Goal: Task Accomplishment & Management: Manage account settings

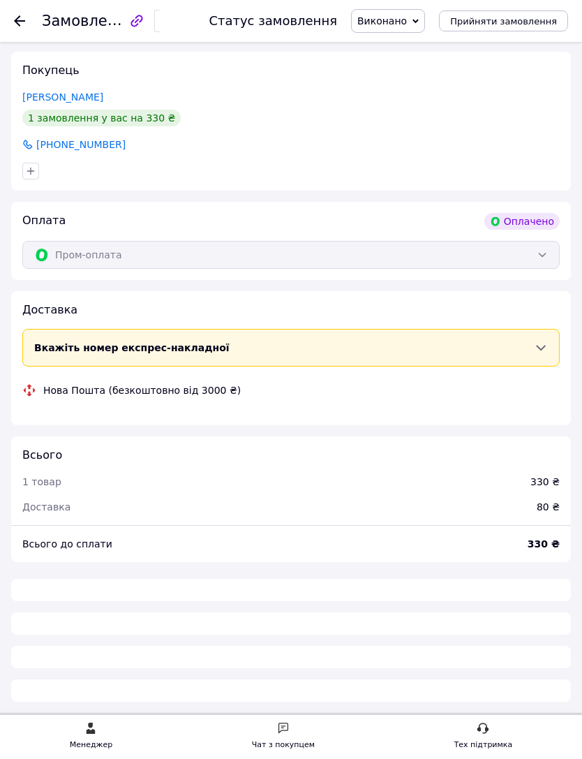
scroll to position [260, 0]
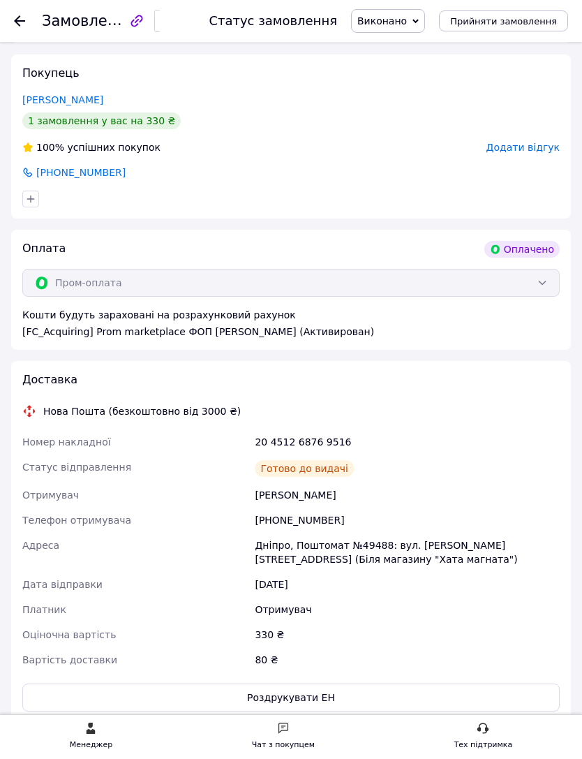
click at [19, 14] on div at bounding box center [19, 21] width 11 height 14
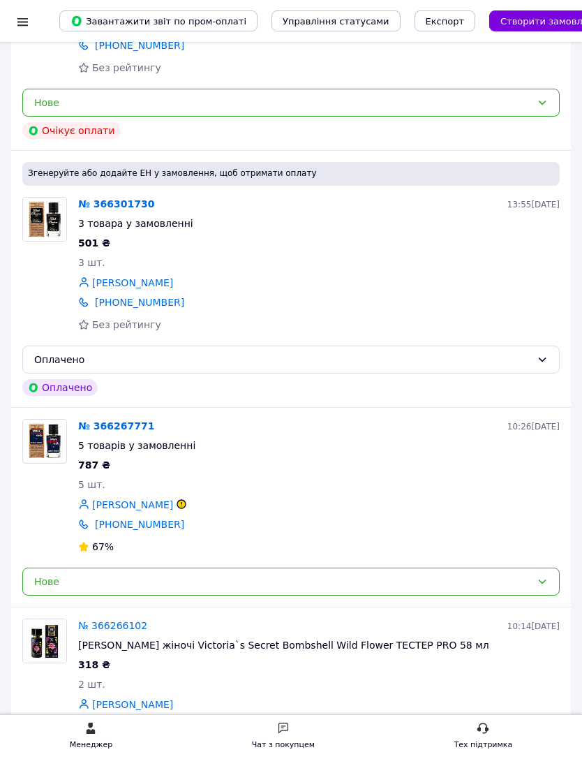
scroll to position [810, 0]
click at [105, 421] on link "№ 366267771" at bounding box center [116, 426] width 76 height 11
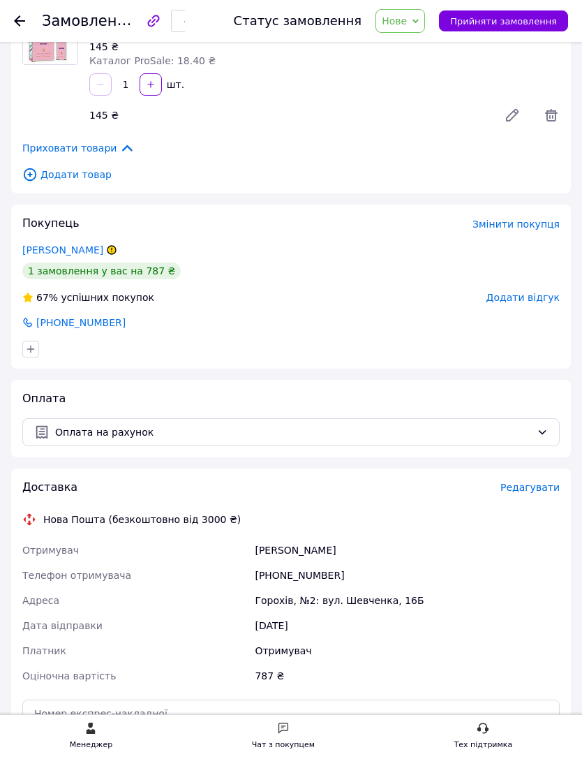
scroll to position [662, 0]
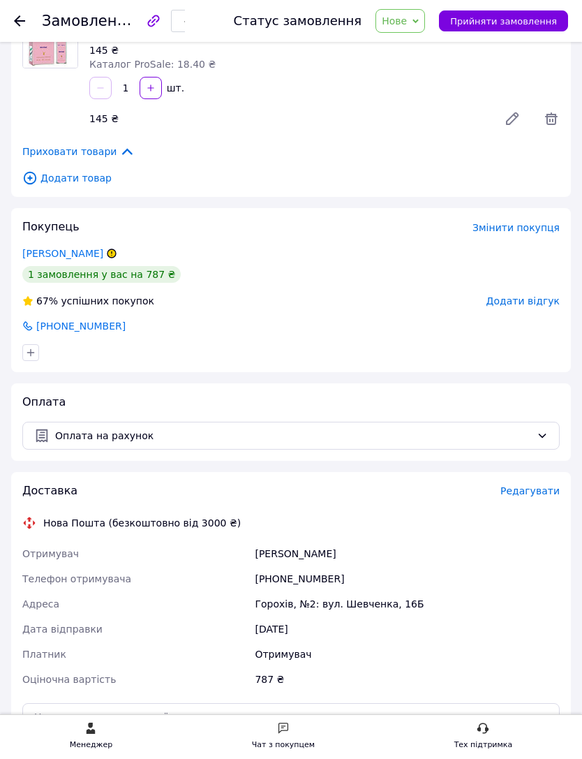
click at [103, 250] on link "[PERSON_NAME]" at bounding box center [62, 253] width 81 height 11
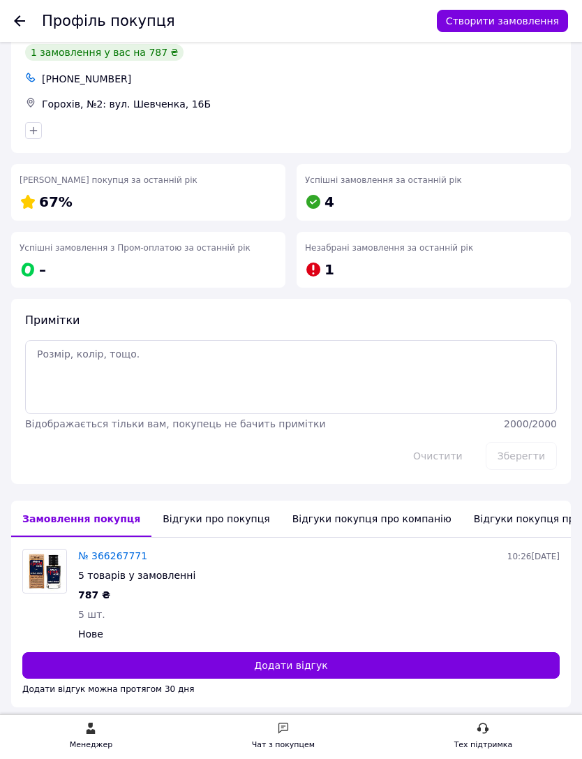
scroll to position [77, 0]
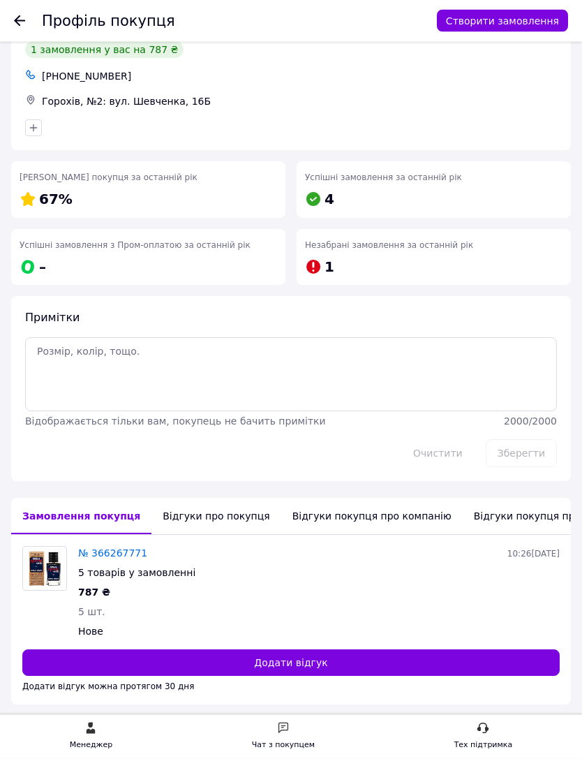
click at [216, 512] on div "Відгуки про покупця" at bounding box center [215, 516] width 129 height 36
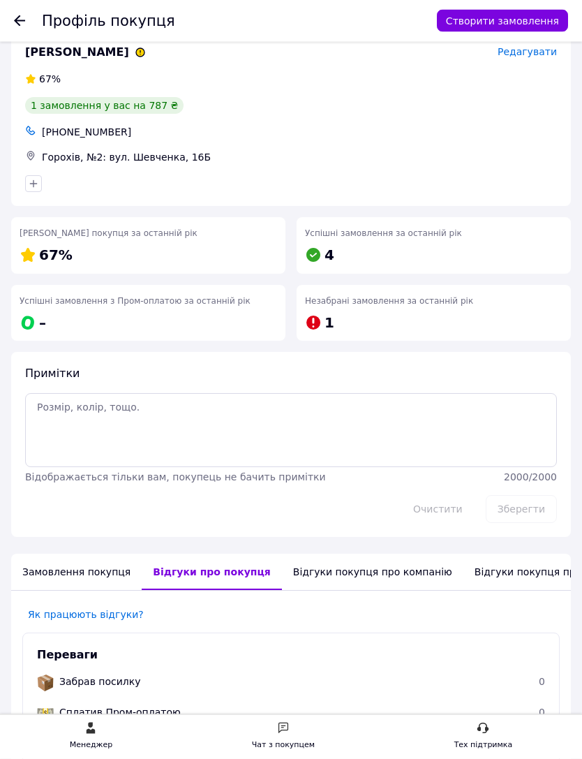
scroll to position [0, 0]
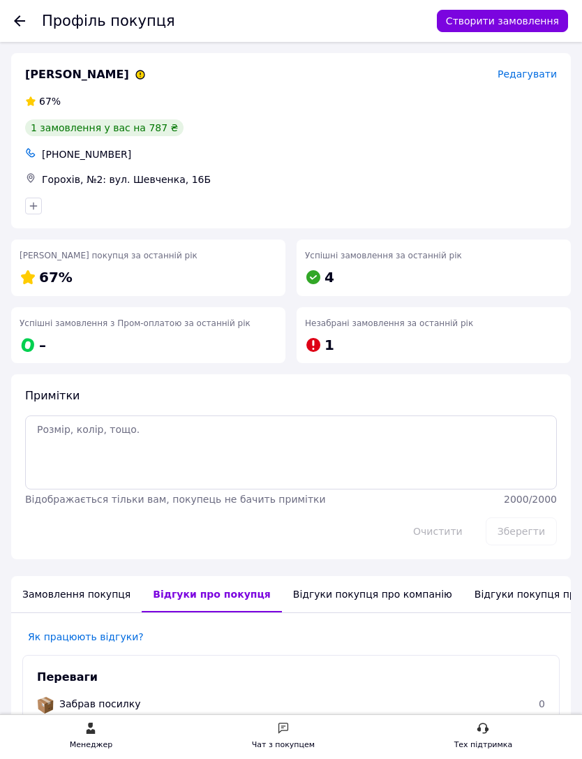
click at [17, 27] on div at bounding box center [19, 21] width 11 height 14
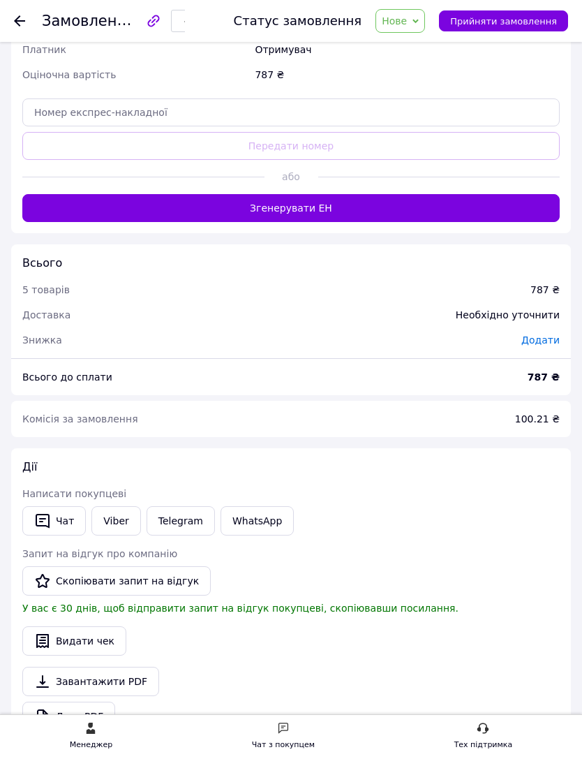
click at [117, 520] on link "Viber" at bounding box center [115, 520] width 49 height 29
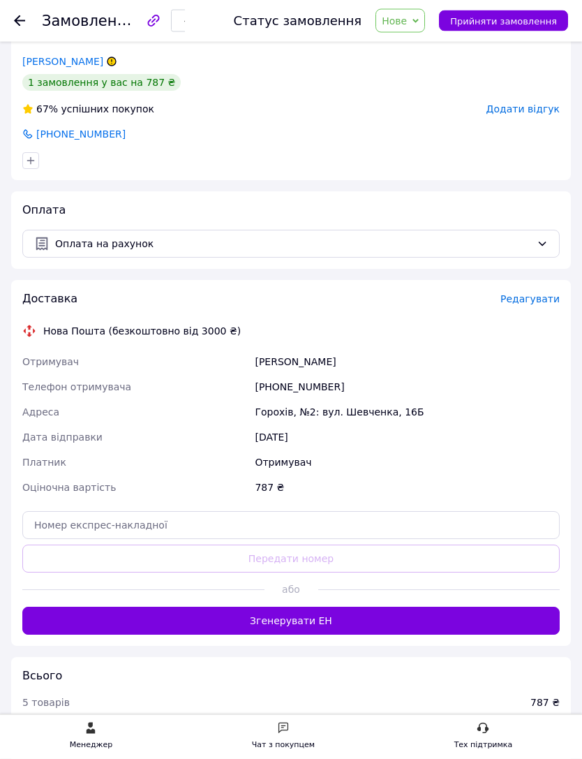
scroll to position [854, 0]
click at [422, 17] on span "Нове" at bounding box center [401, 21] width 50 height 24
click at [423, 50] on li "Прийнято" at bounding box center [408, 48] width 64 height 21
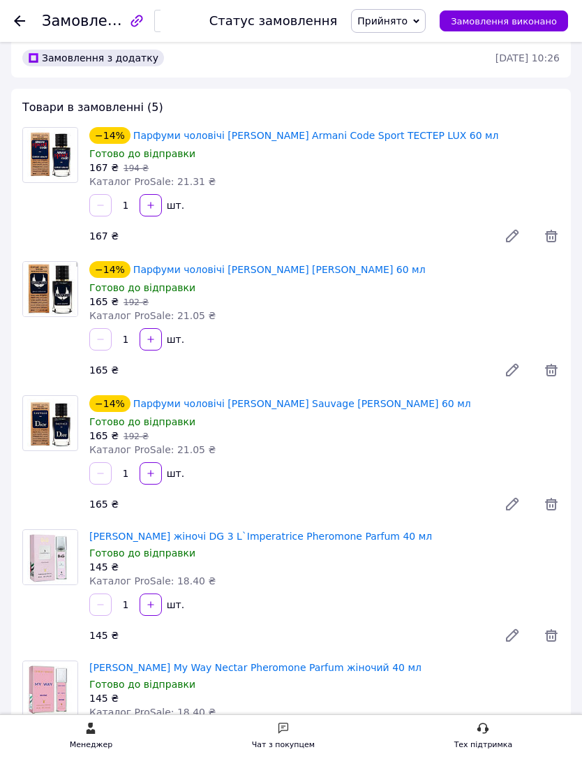
scroll to position [0, 0]
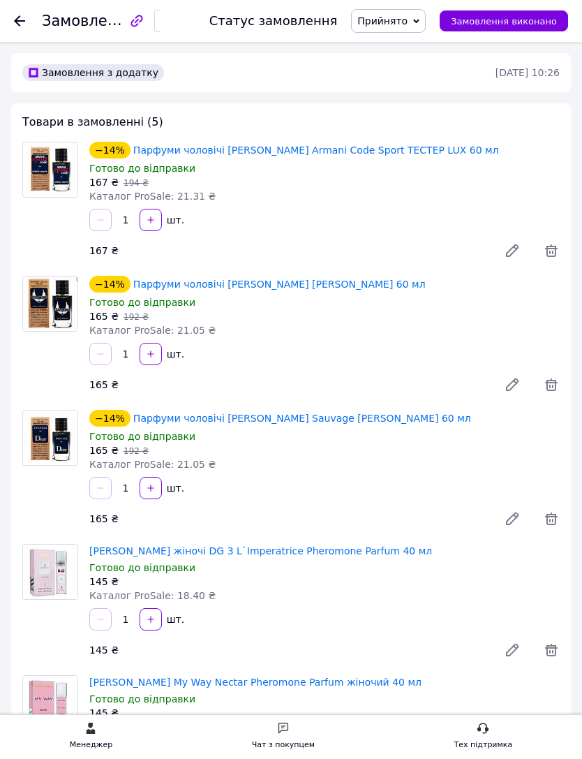
click at [19, 15] on div at bounding box center [19, 21] width 11 height 14
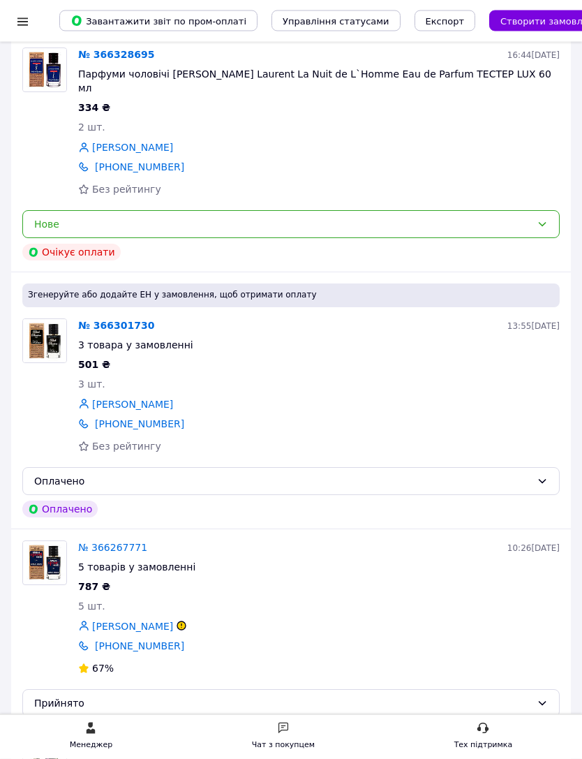
scroll to position [690, 0]
click at [52, 473] on div "Оплачено" at bounding box center [282, 480] width 497 height 15
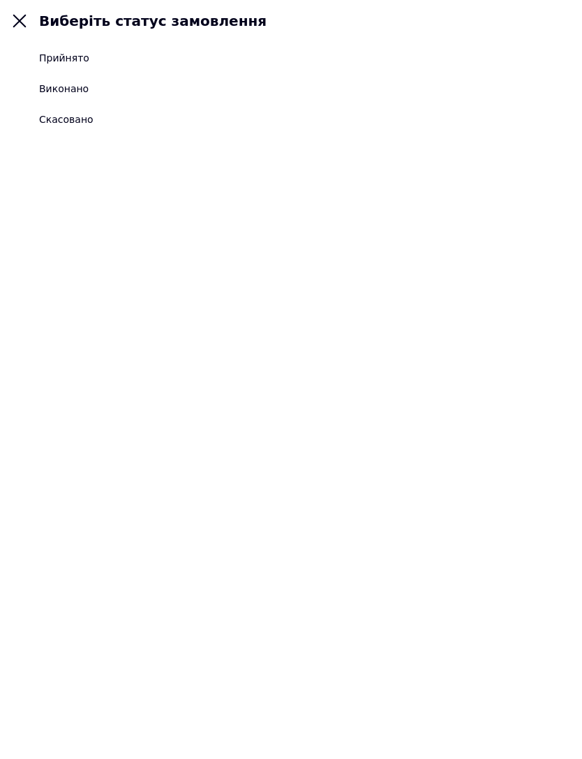
click at [53, 57] on div "Прийнято" at bounding box center [64, 58] width 50 height 14
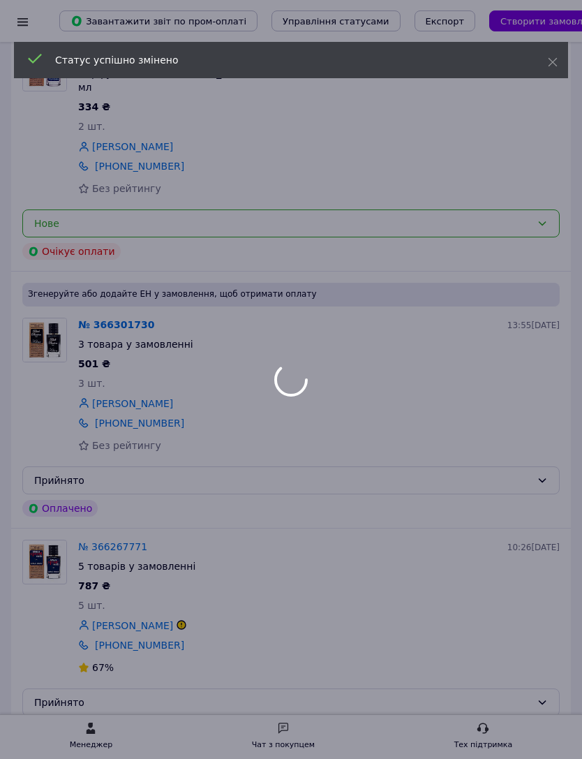
click at [103, 292] on div at bounding box center [291, 379] width 582 height 759
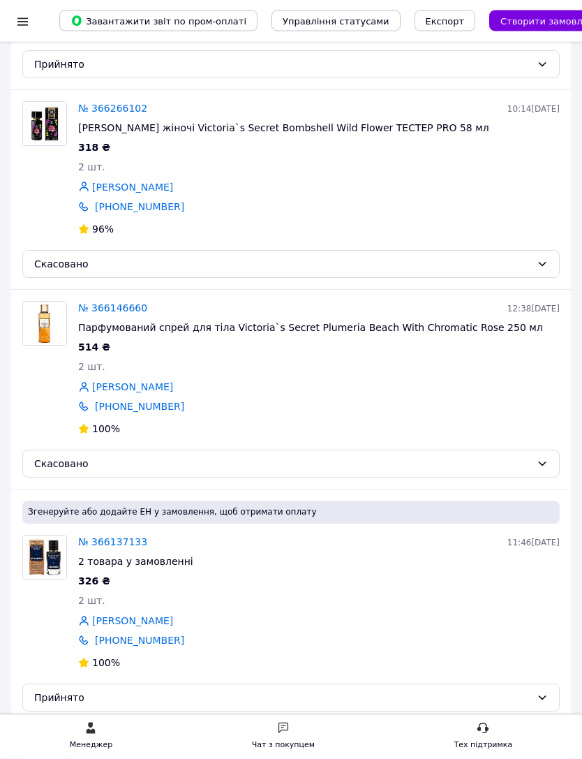
scroll to position [1381, 0]
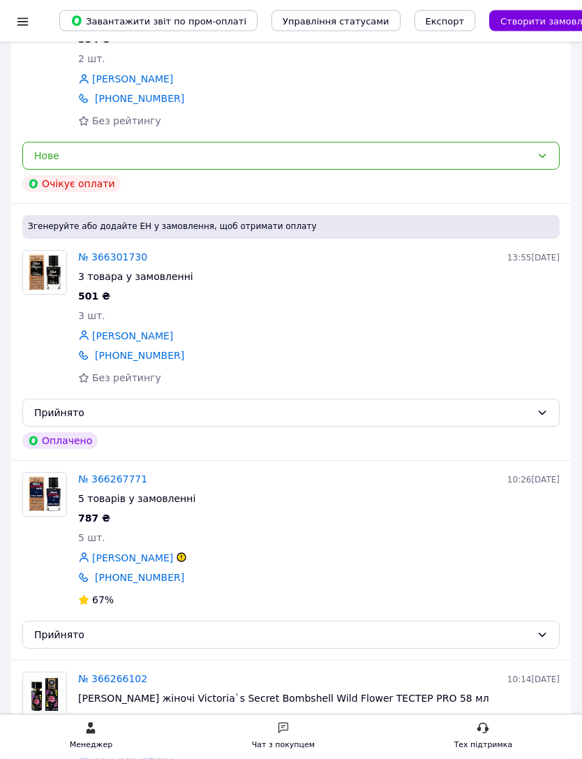
click at [100, 252] on link "№ 366301730" at bounding box center [112, 257] width 69 height 11
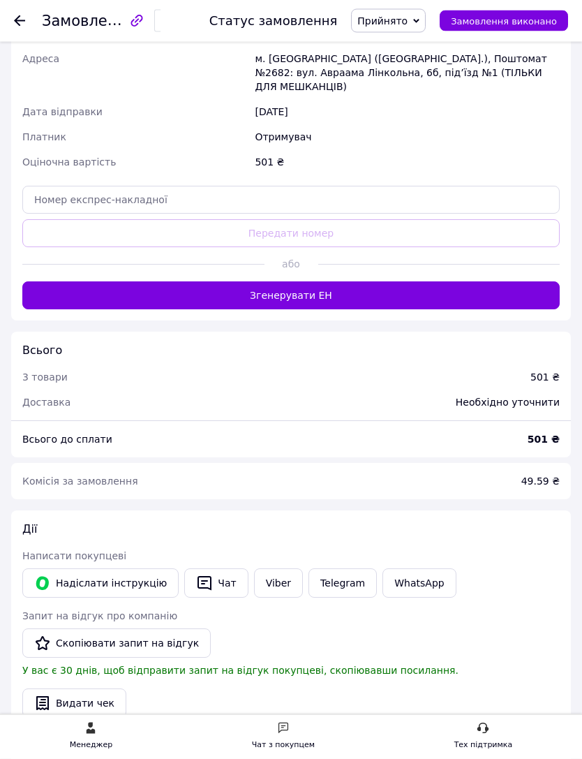
scroll to position [1022, 0]
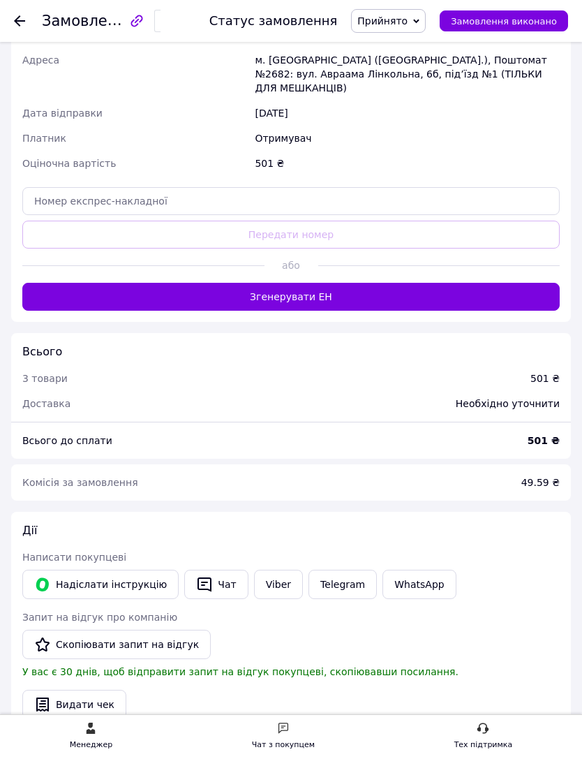
click at [270, 570] on link "Viber" at bounding box center [278, 584] width 49 height 29
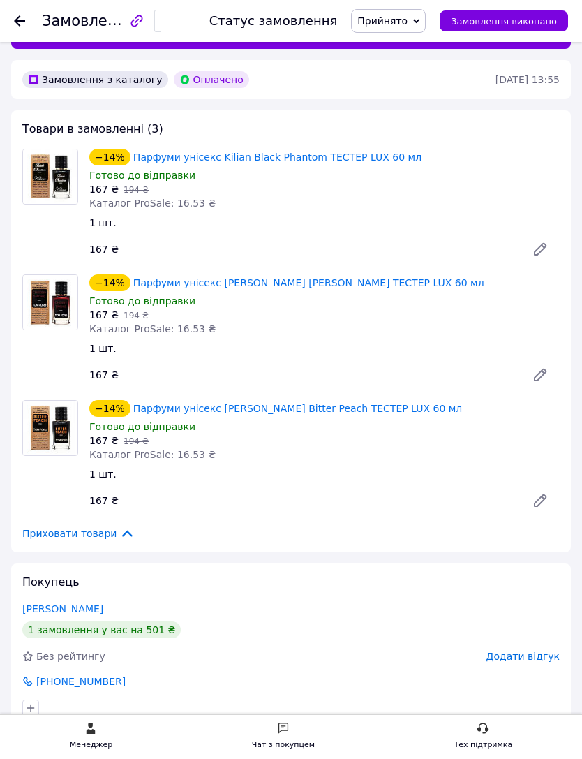
scroll to position [0, 0]
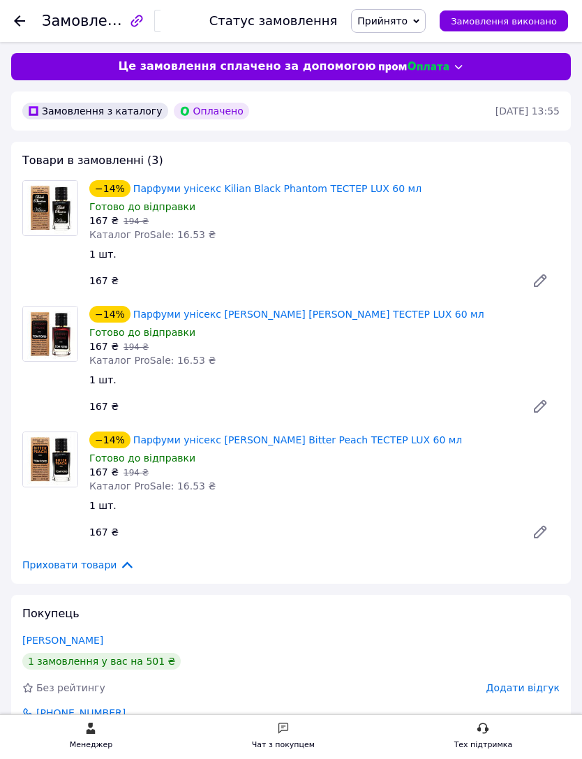
click at [18, 22] on icon at bounding box center [19, 20] width 11 height 11
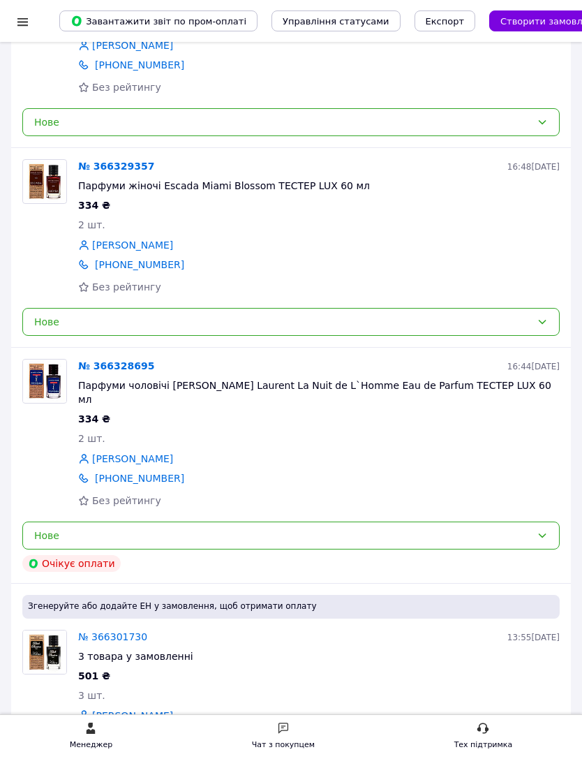
scroll to position [375, 0]
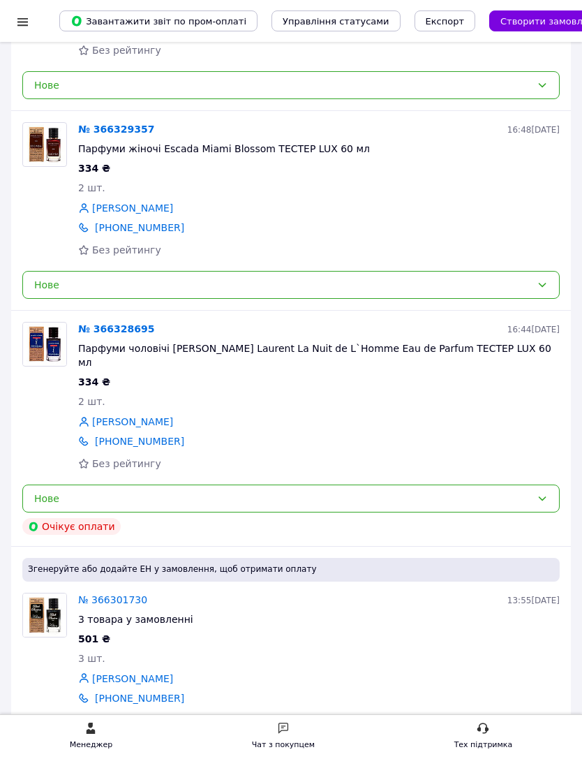
click at [133, 323] on link "№ 366328695" at bounding box center [116, 328] width 76 height 11
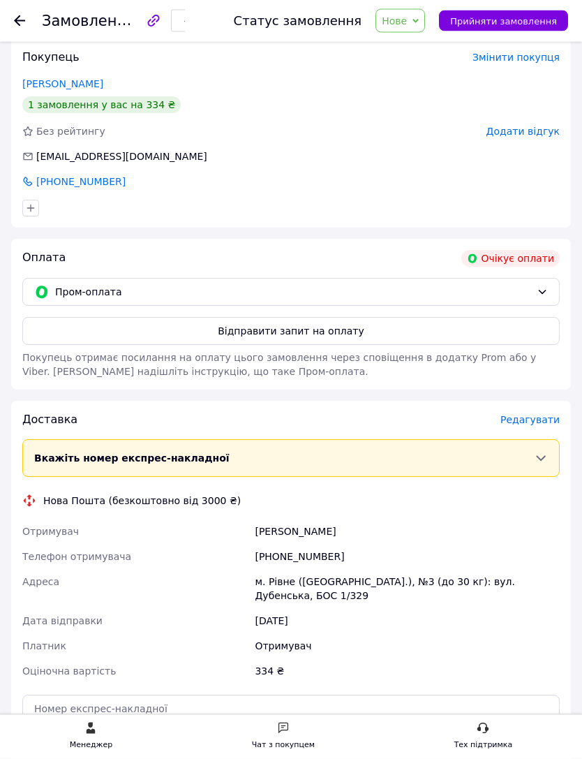
scroll to position [318, 0]
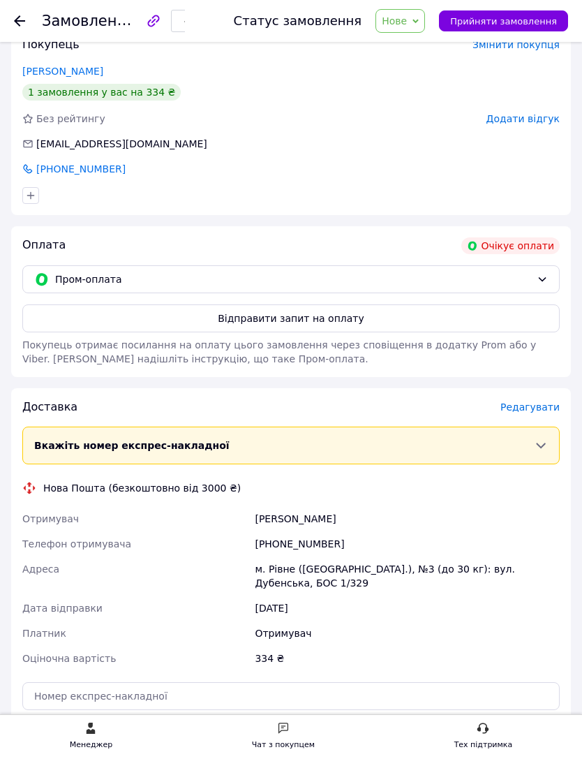
click at [326, 304] on button "Відправити запит на оплату" at bounding box center [290, 318] width 537 height 28
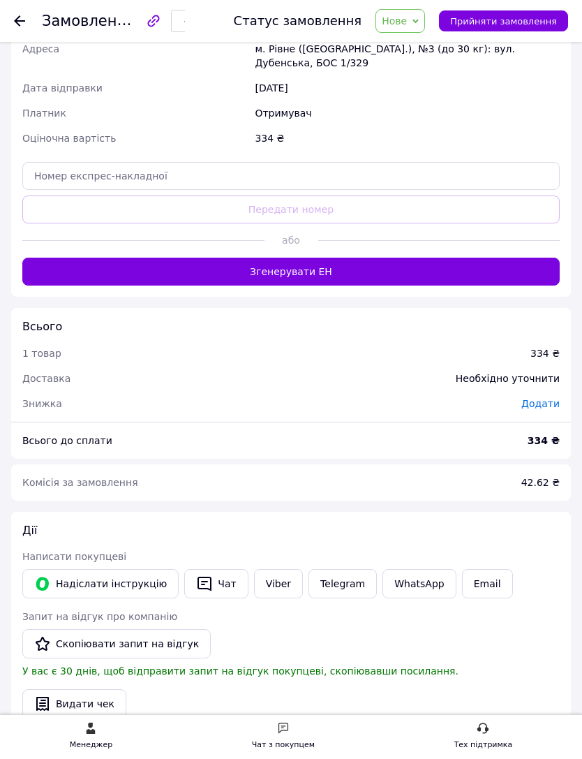
click at [272, 569] on link "Viber" at bounding box center [278, 583] width 49 height 29
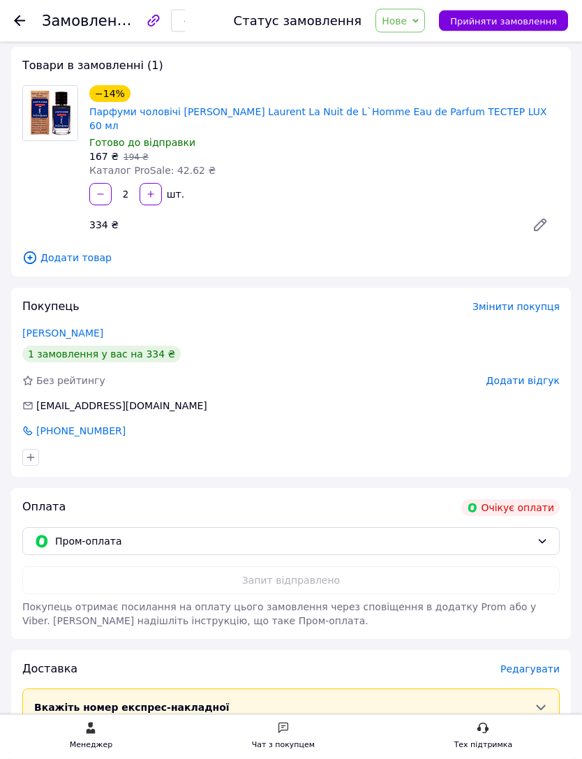
scroll to position [0, 0]
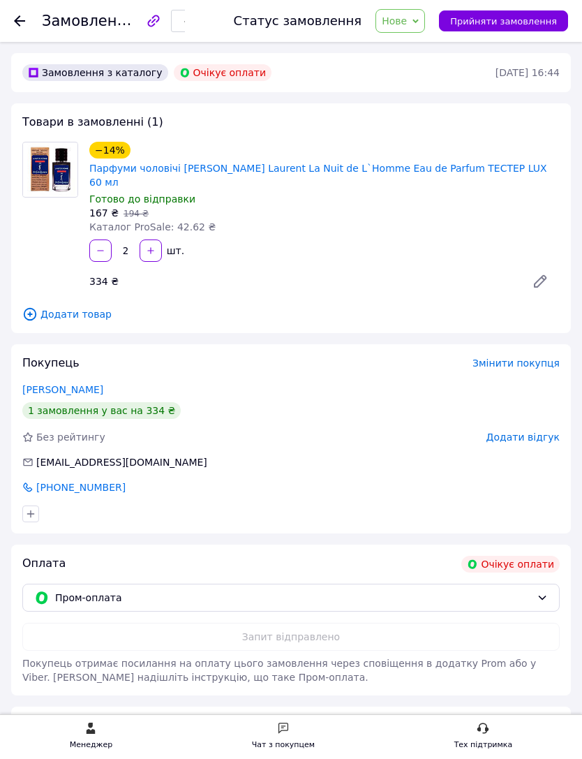
click at [419, 21] on icon at bounding box center [416, 21] width 6 height 4
click at [359, 264] on div "−14% Парфуми чоловічі Yves Saint Laurent La Nuit de L`Homme Eau de Parfum ТЕСТЕ…" at bounding box center [325, 218] width 482 height 159
click at [24, 26] on icon at bounding box center [19, 20] width 11 height 11
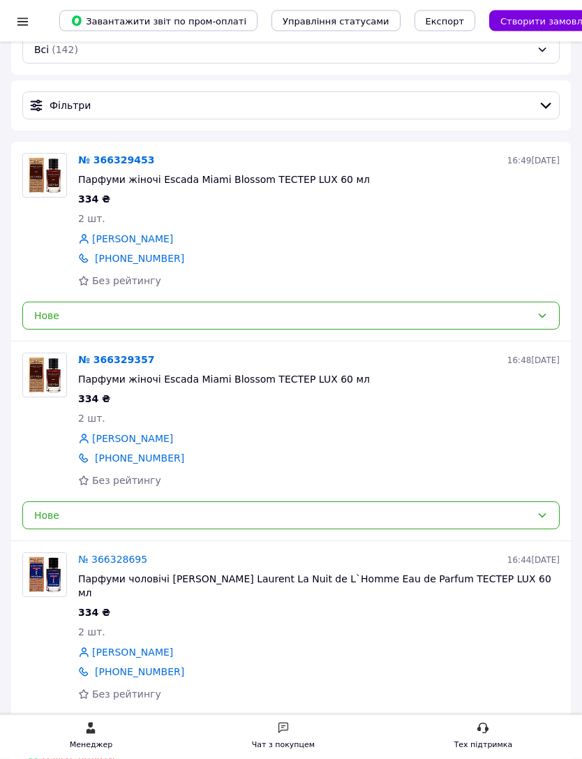
scroll to position [204, 0]
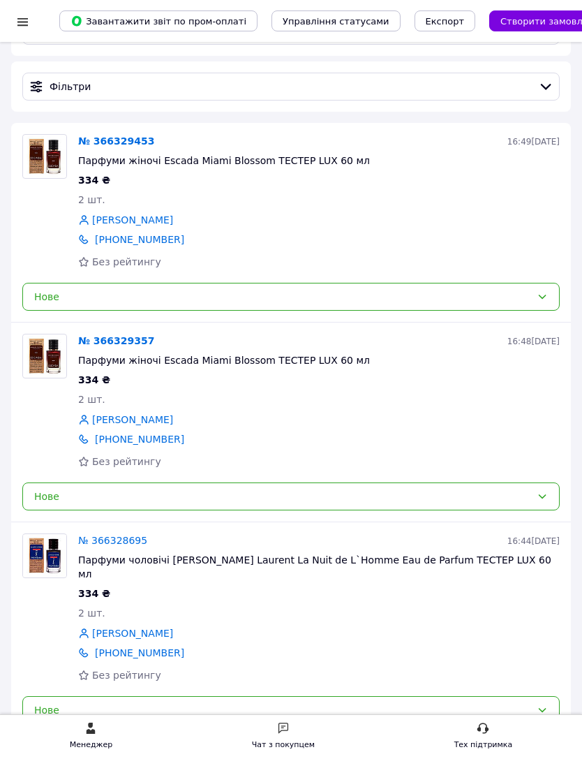
click at [292, 702] on div "Нове" at bounding box center [282, 709] width 497 height 15
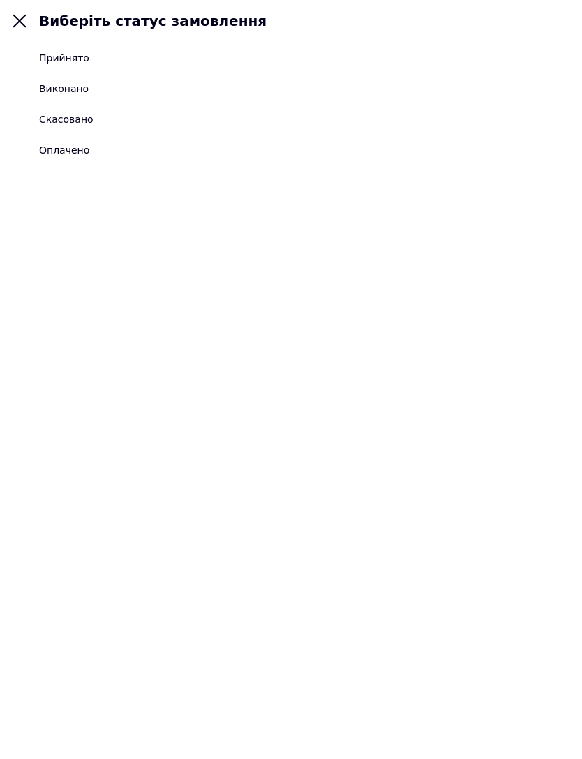
click at [73, 55] on div "Прийнято" at bounding box center [64, 58] width 50 height 14
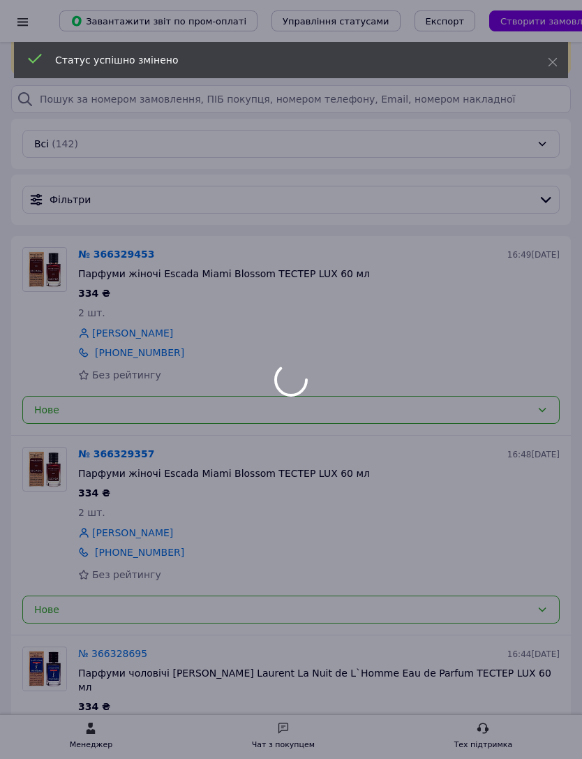
scroll to position [89, 0]
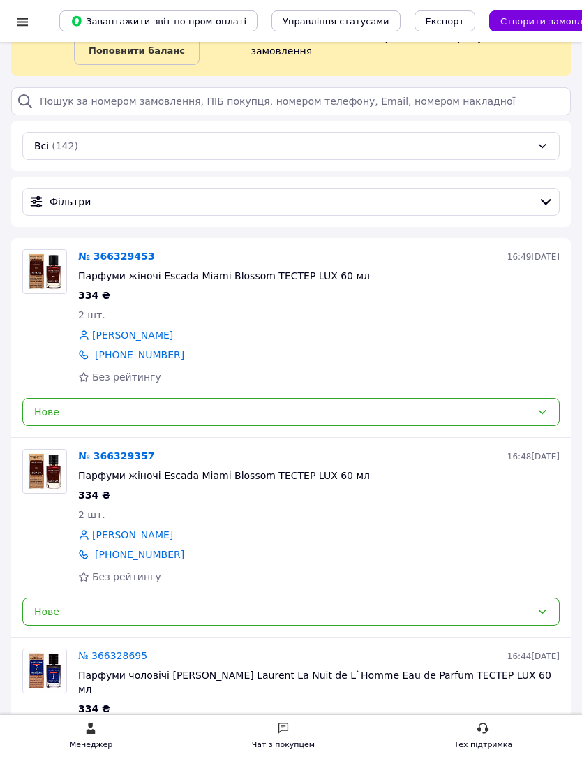
click at [127, 450] on link "№ 366329357" at bounding box center [116, 455] width 76 height 11
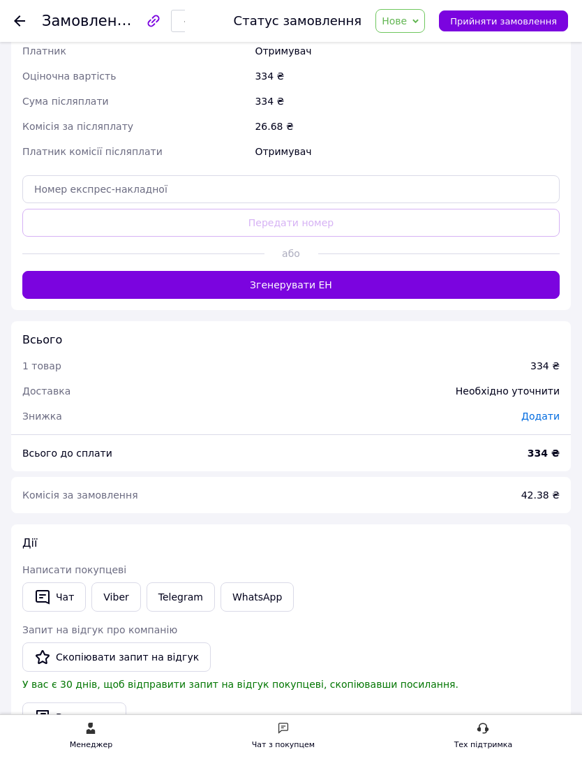
scroll to position [728, 0]
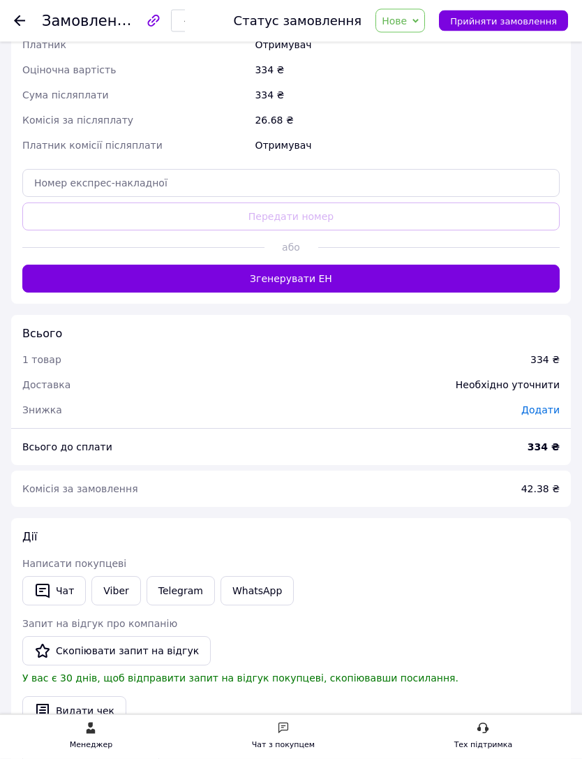
click at [118, 577] on link "Viber" at bounding box center [115, 591] width 49 height 29
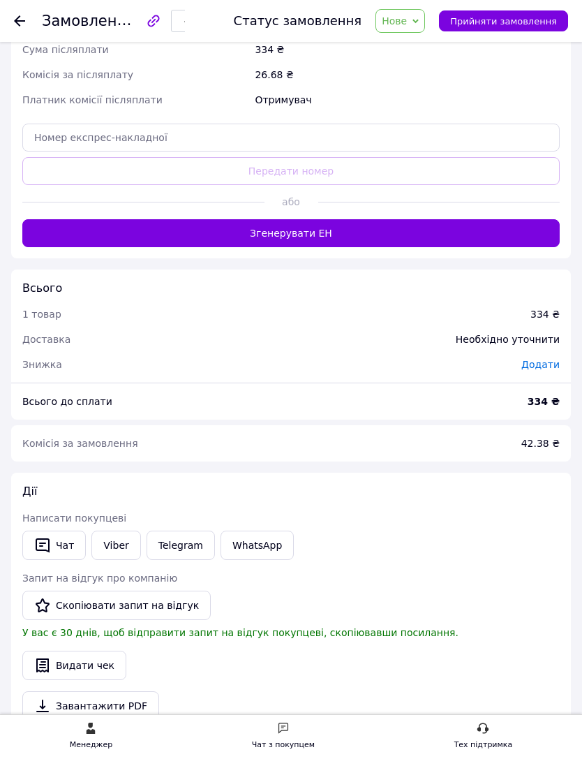
click at [24, 16] on icon at bounding box center [19, 20] width 11 height 11
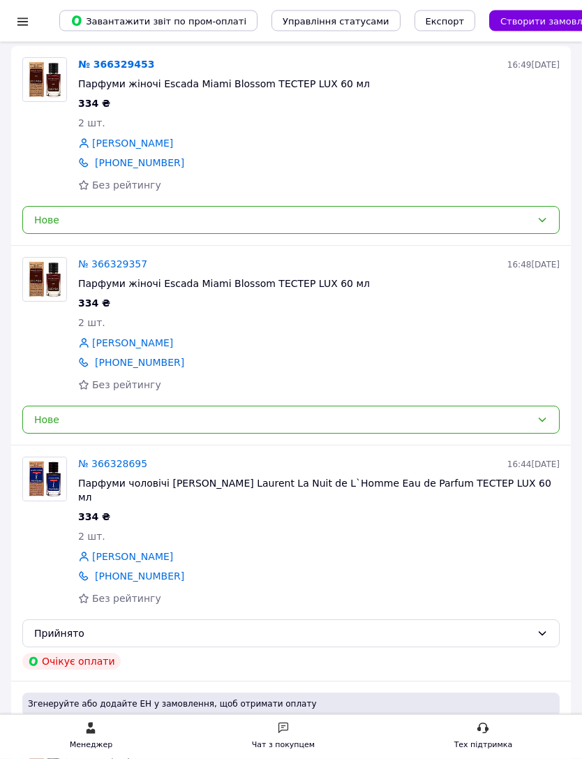
scroll to position [281, 0]
click at [123, 458] on link "№ 366328695" at bounding box center [112, 463] width 69 height 11
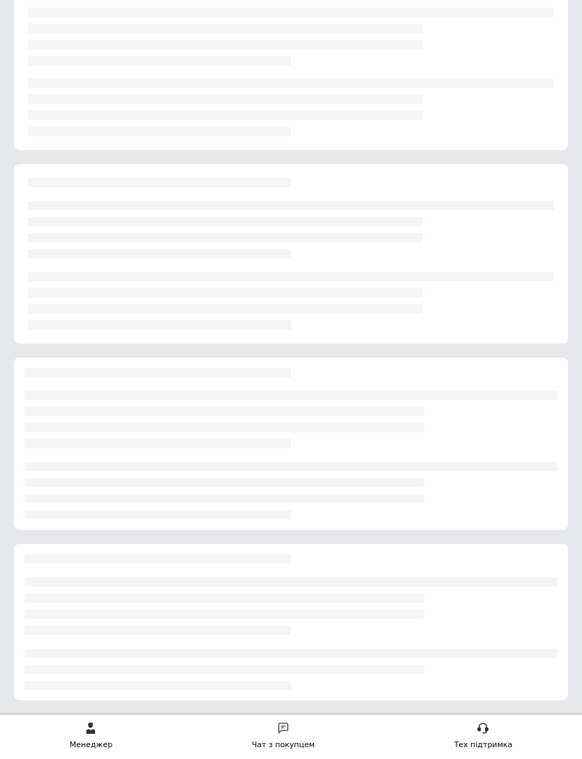
scroll to position [278, 0]
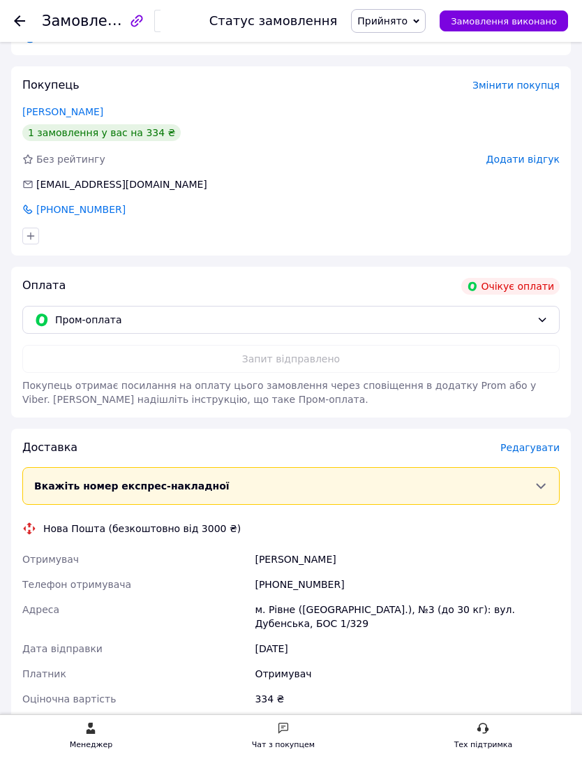
click at [217, 312] on span "Пром-оплата" at bounding box center [293, 319] width 476 height 15
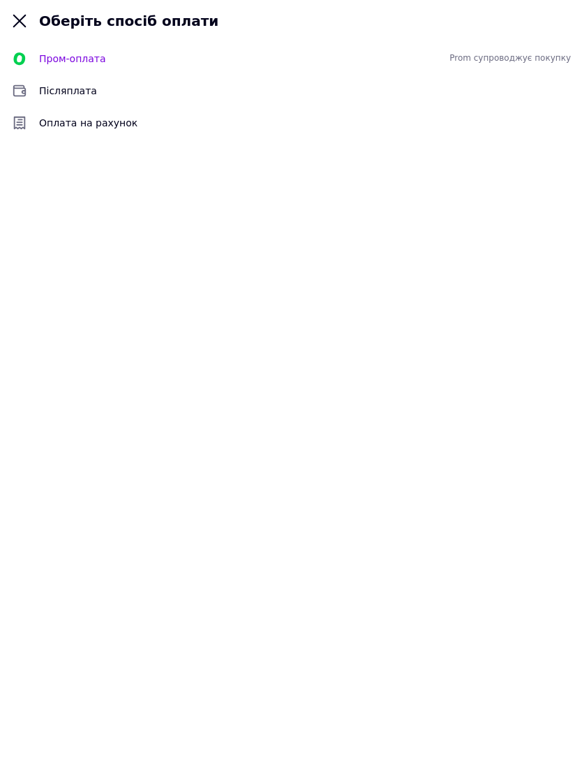
click at [77, 87] on span "Післяплата" at bounding box center [305, 91] width 532 height 14
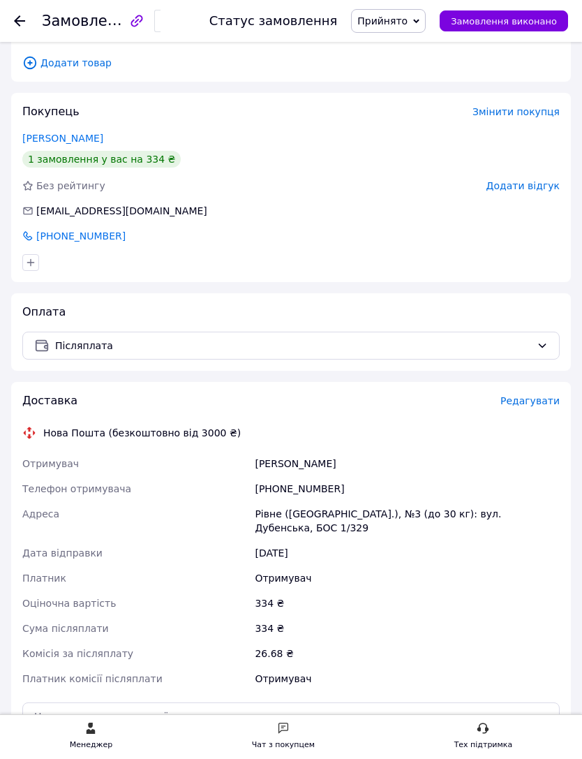
scroll to position [281, 0]
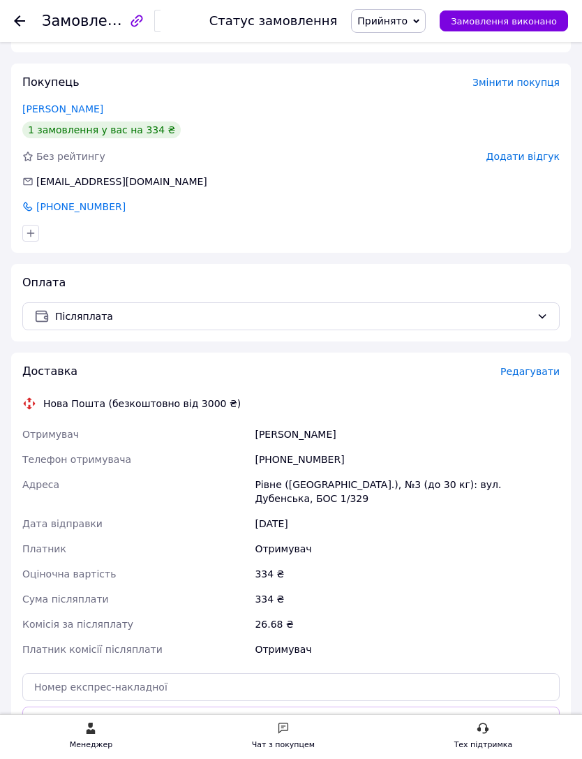
click at [23, 17] on icon at bounding box center [19, 20] width 11 height 11
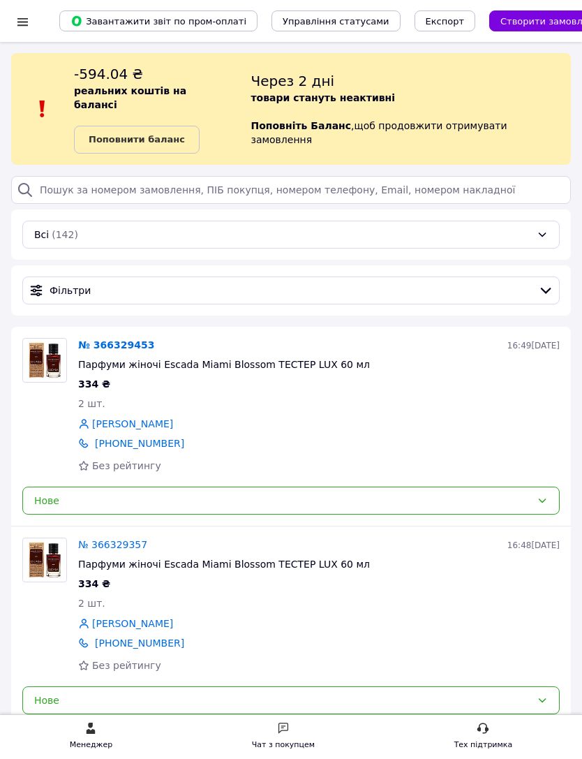
click at [137, 339] on link "№ 366329453" at bounding box center [116, 344] width 76 height 11
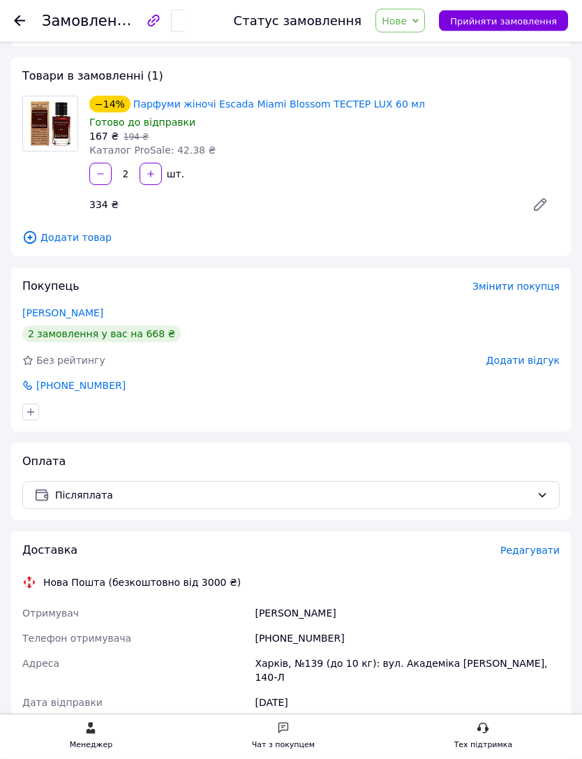
scroll to position [46, 0]
click at [91, 315] on link "Колєнова Наталья" at bounding box center [62, 312] width 81 height 11
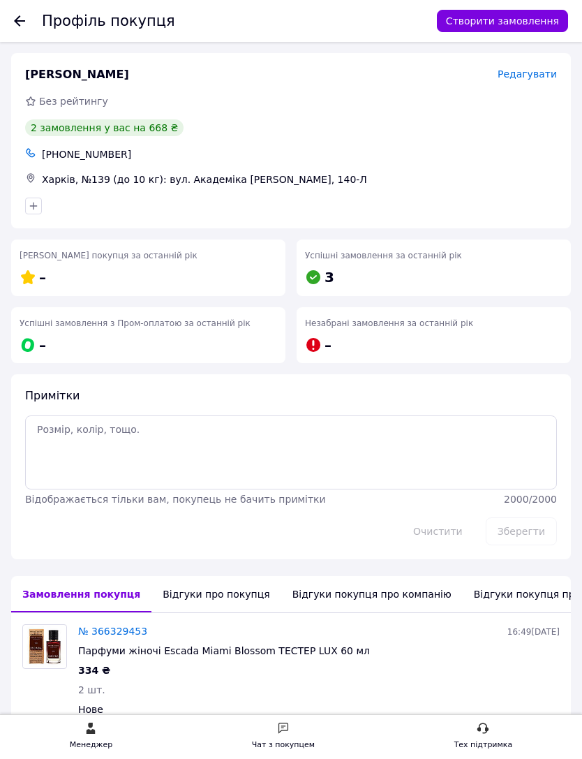
click at [24, 22] on use at bounding box center [19, 20] width 11 height 11
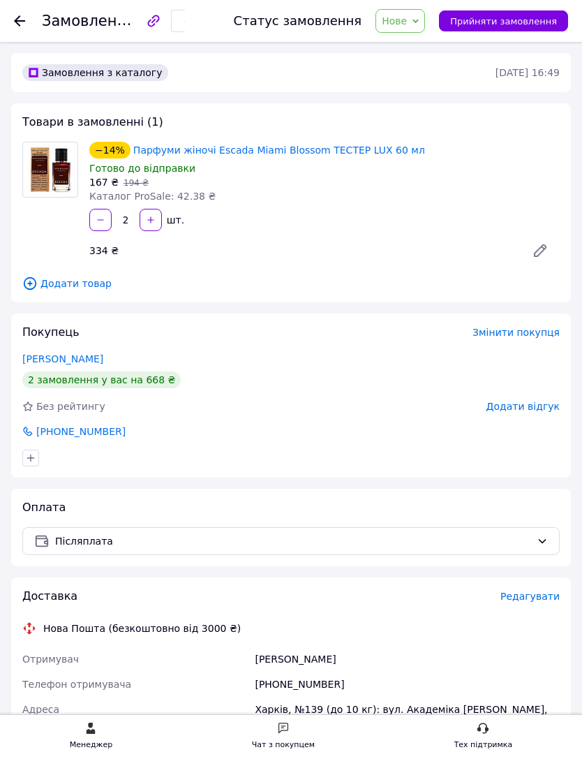
click at [23, 23] on icon at bounding box center [19, 20] width 11 height 11
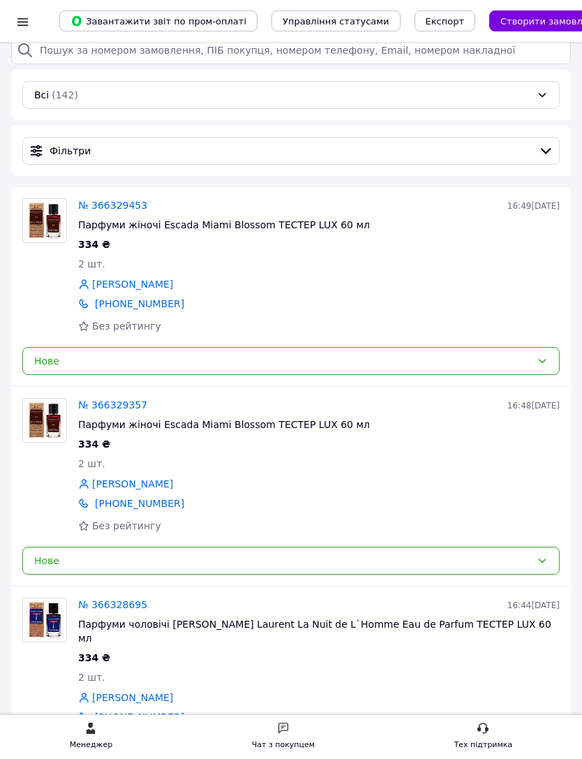
scroll to position [156, 0]
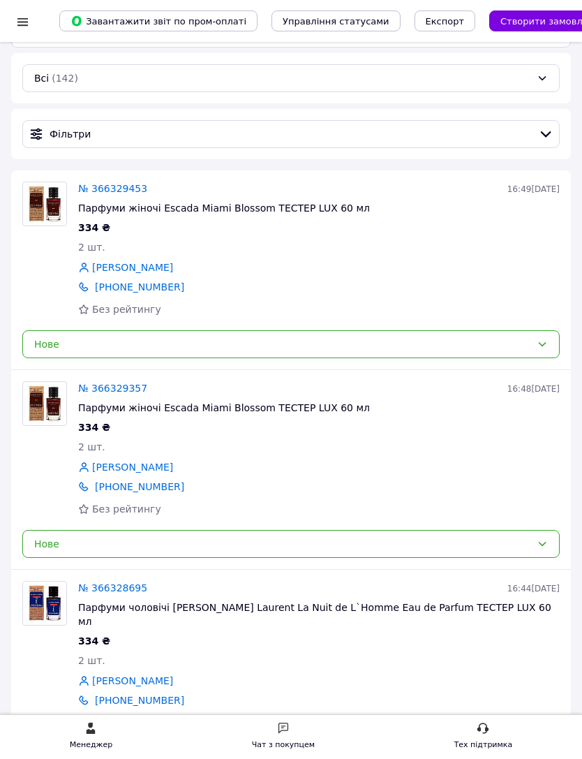
click at [258, 330] on div "Нове" at bounding box center [290, 344] width 537 height 28
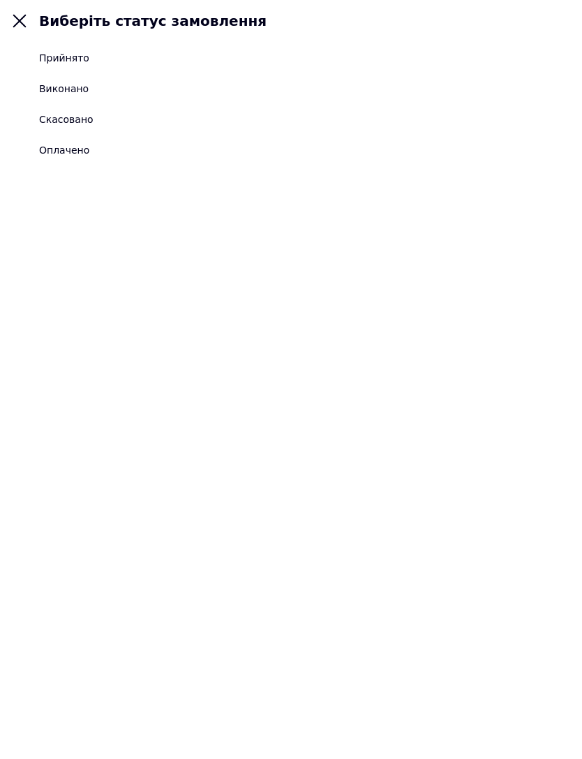
click at [73, 116] on div "Скасовано" at bounding box center [66, 119] width 54 height 14
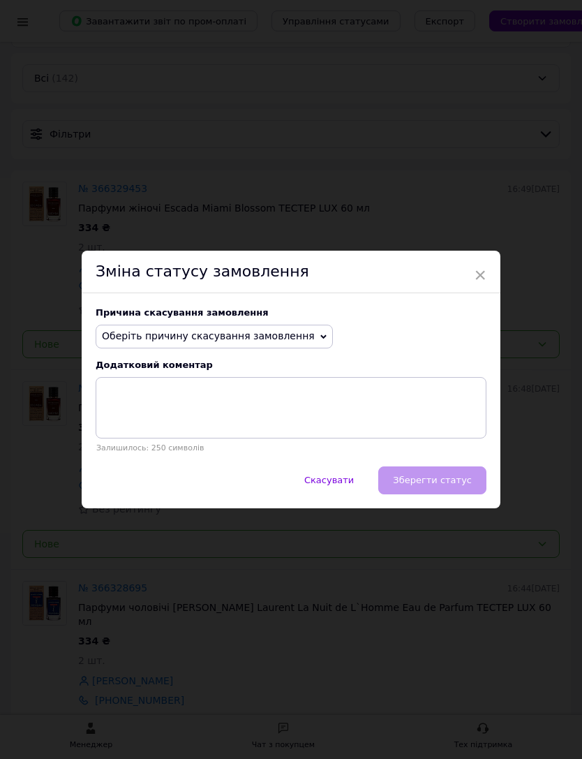
click at [298, 333] on span "Оберіть причину скасування замовлення" at bounding box center [214, 337] width 237 height 24
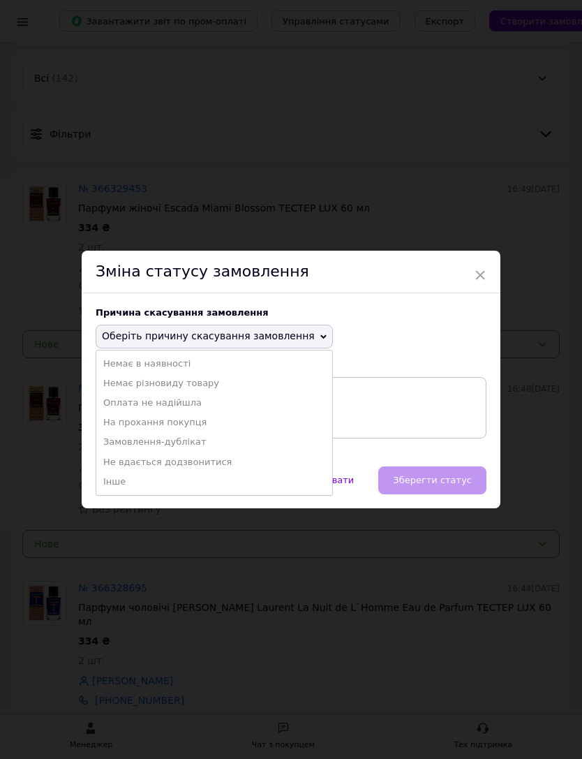
click at [181, 438] on li "Замовлення-дублікат" at bounding box center [214, 442] width 236 height 20
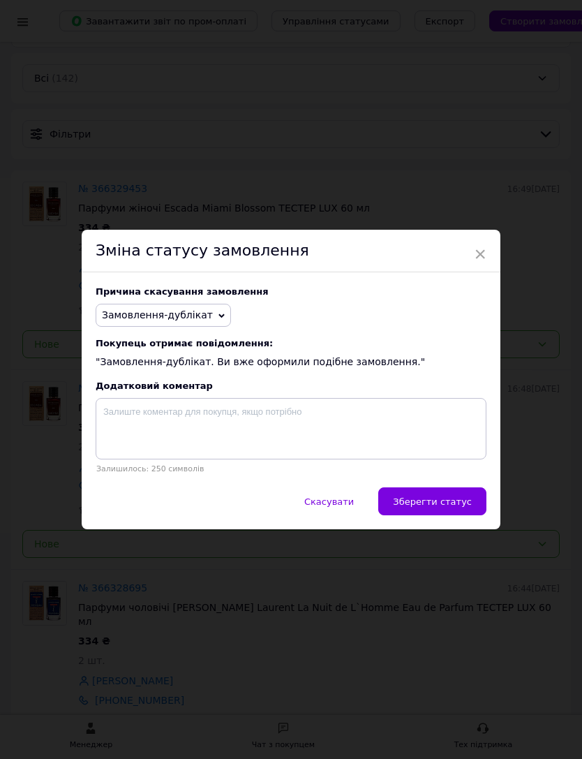
click at [438, 502] on span "Зберегти статус" at bounding box center [432, 501] width 79 height 10
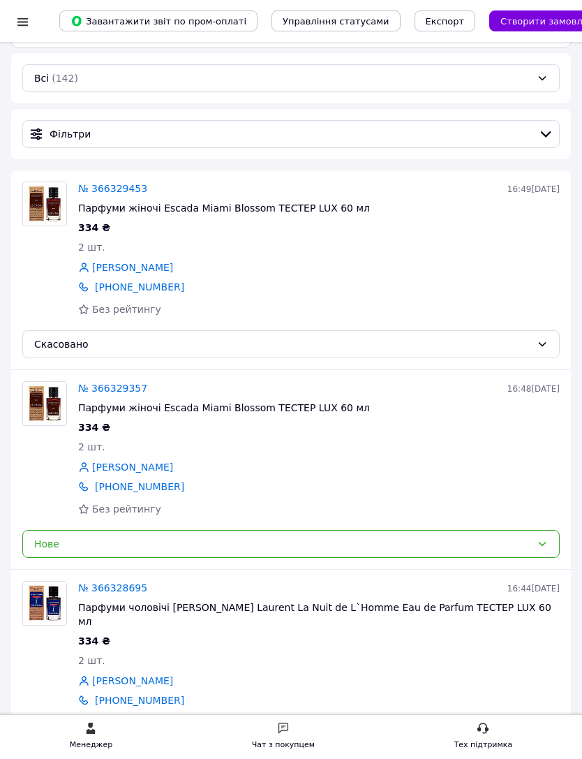
click at [217, 536] on div "Нове" at bounding box center [282, 543] width 497 height 15
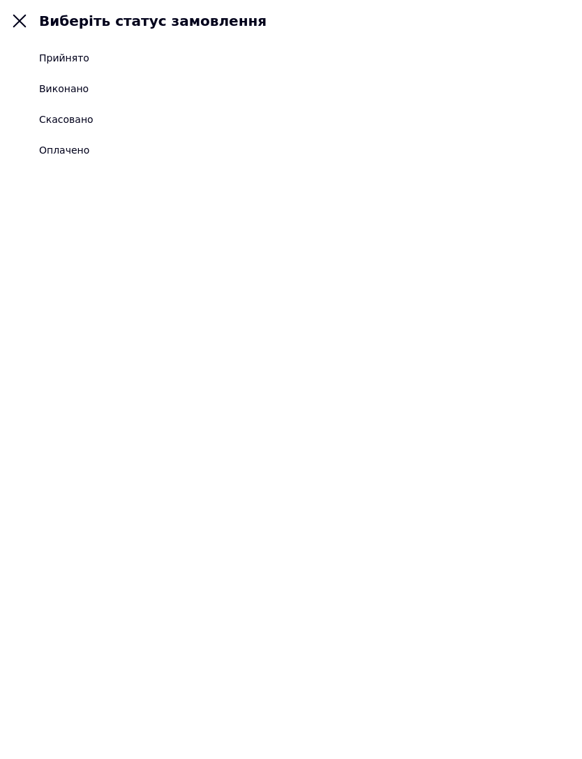
click at [75, 62] on div "Прийнято" at bounding box center [64, 58] width 50 height 14
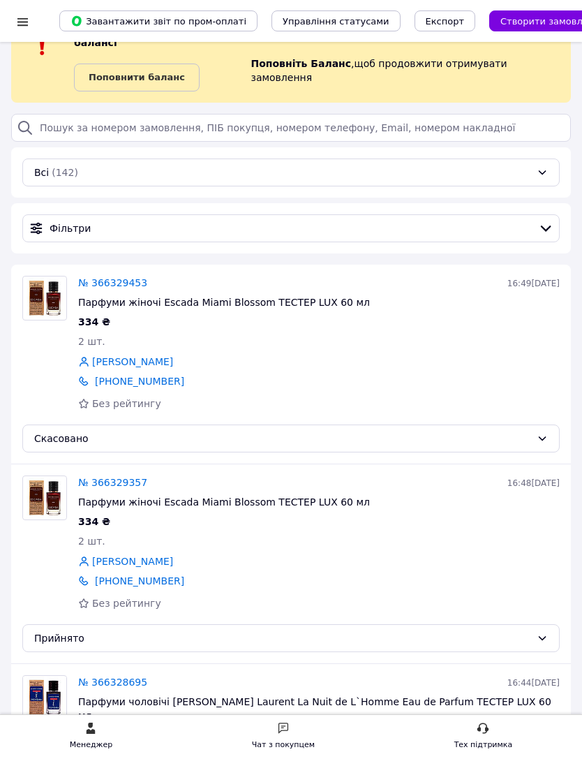
scroll to position [0, 0]
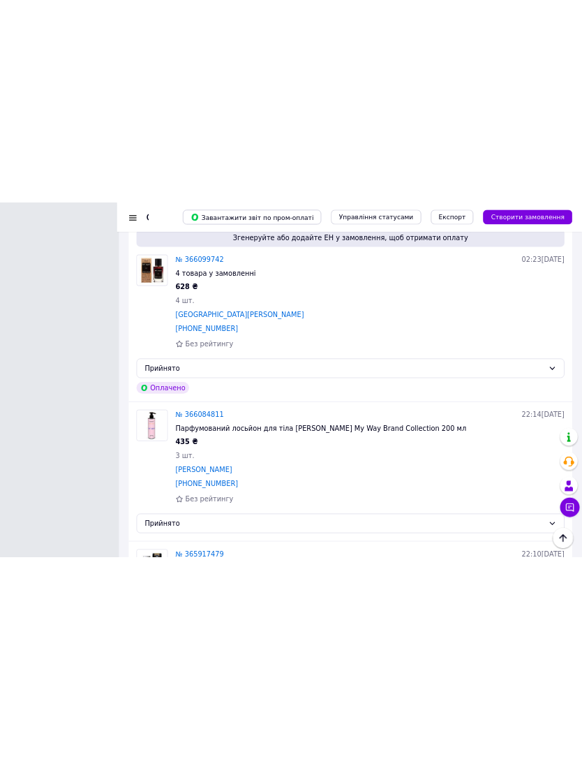
scroll to position [3214, 0]
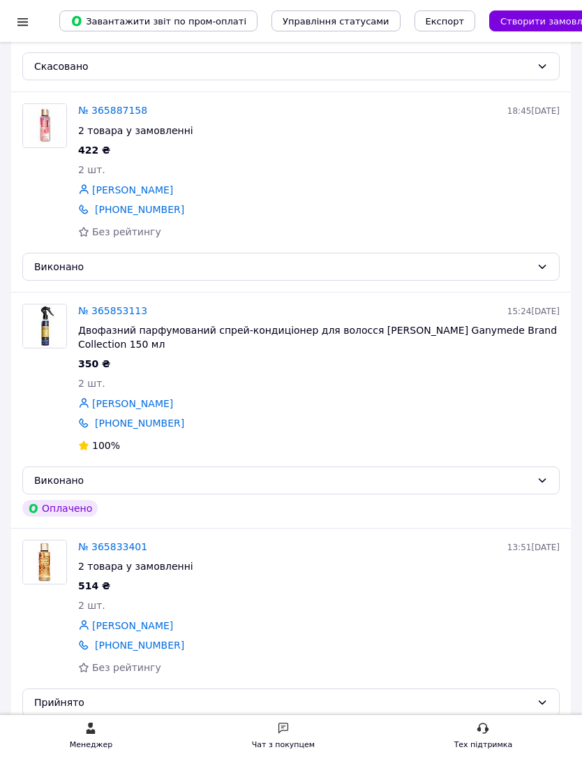
click at [29, 15] on div at bounding box center [22, 22] width 17 height 14
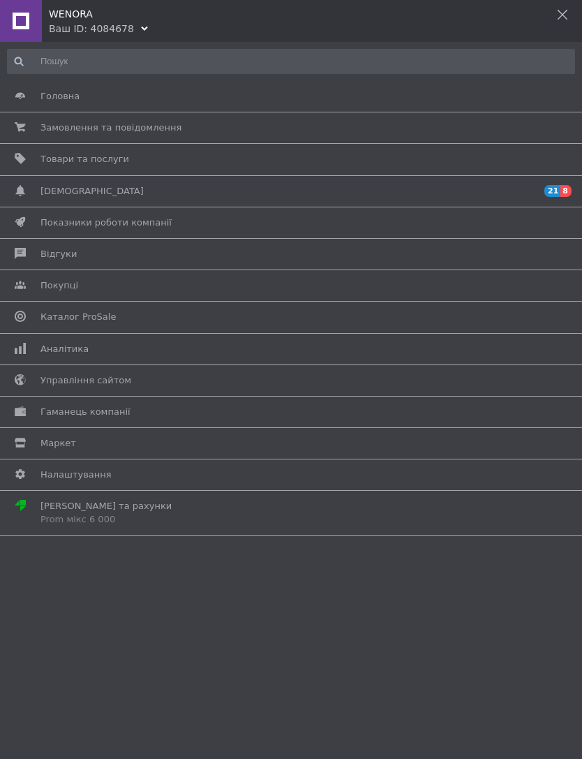
click at [46, 187] on span "[DEMOGRAPHIC_DATA]" at bounding box center [91, 191] width 103 height 13
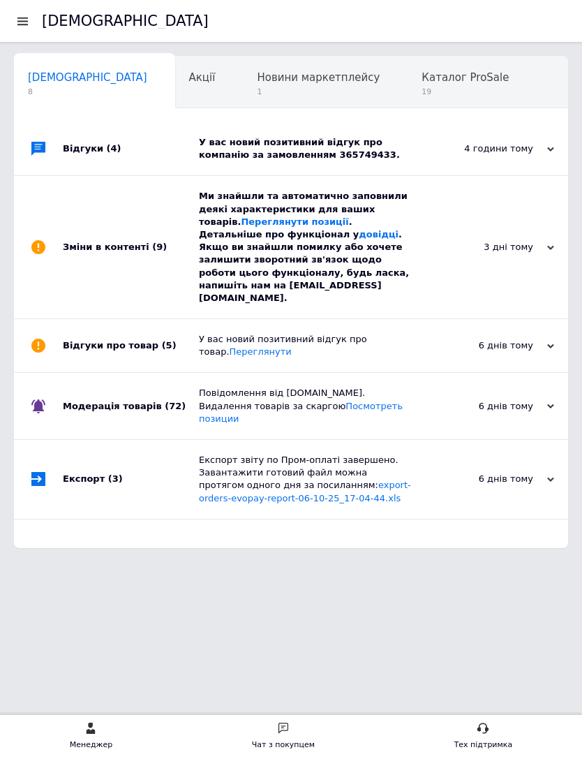
scroll to position [0, 7]
click at [517, 144] on div "4 години тому" at bounding box center [485, 148] width 140 height 13
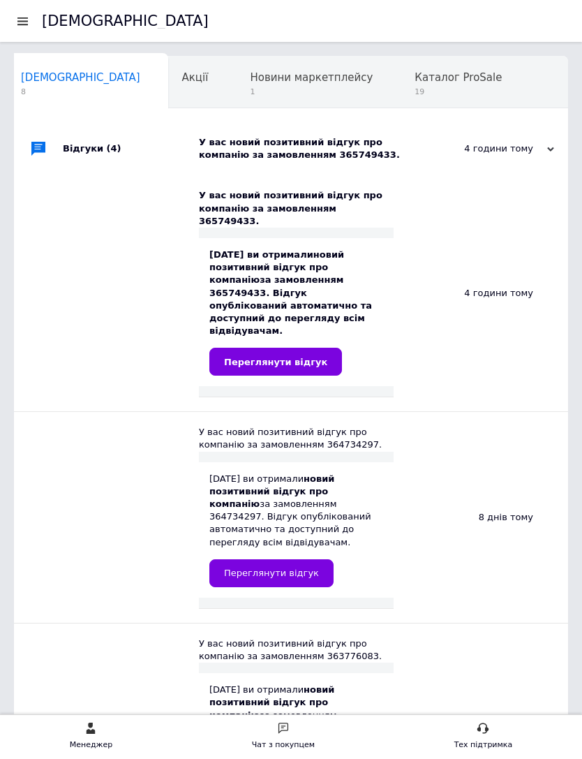
click at [305, 357] on span "Переглянути відгук" at bounding box center [275, 362] width 103 height 10
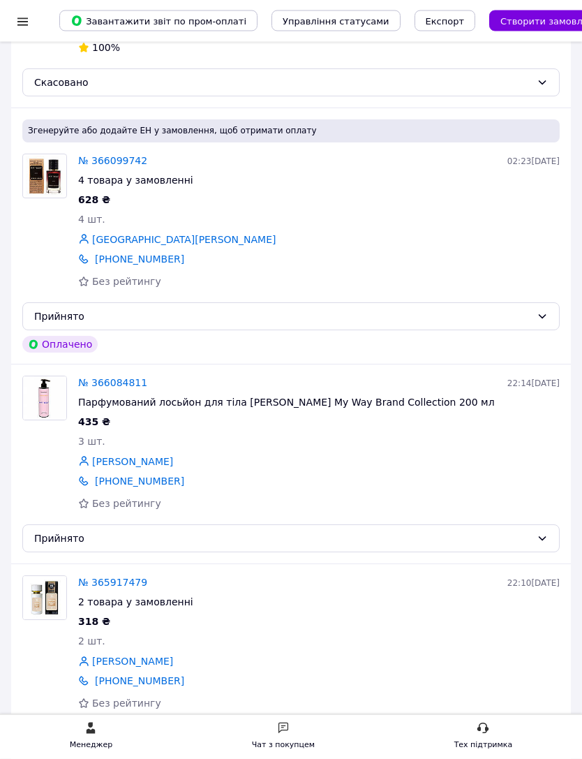
scroll to position [2142, 0]
click at [98, 378] on link "№ 366084811" at bounding box center [112, 383] width 69 height 11
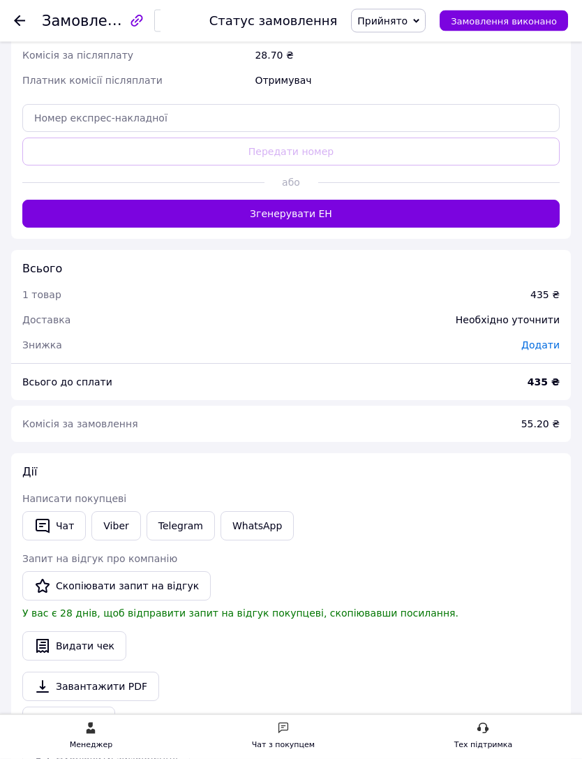
scroll to position [782, 0]
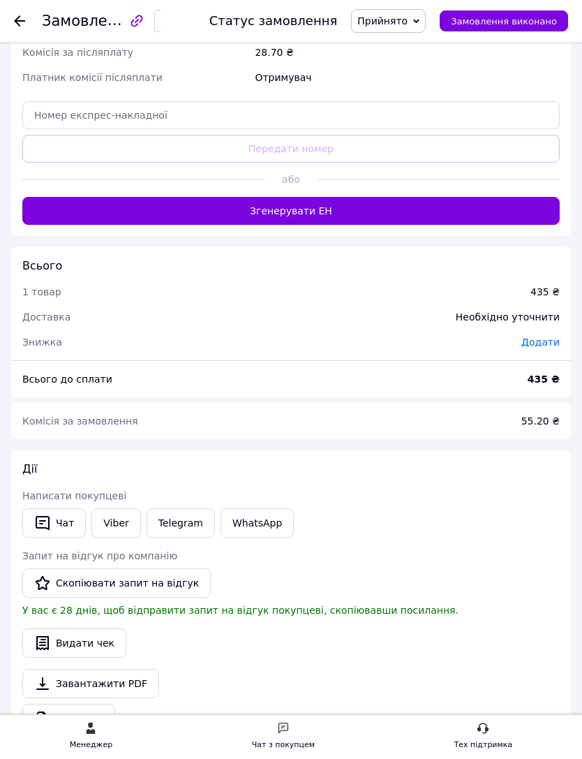
click at [47, 519] on icon "button" at bounding box center [42, 522] width 17 height 17
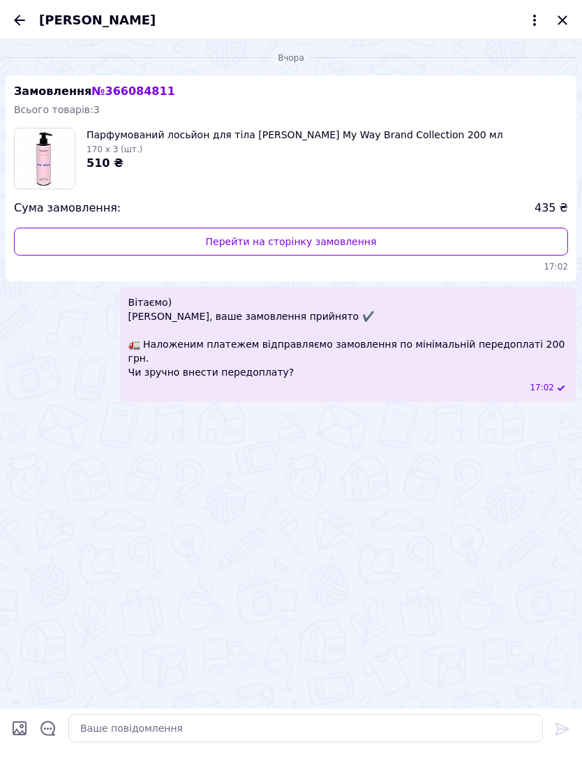
click at [14, 20] on icon "Назад" at bounding box center [19, 20] width 17 height 17
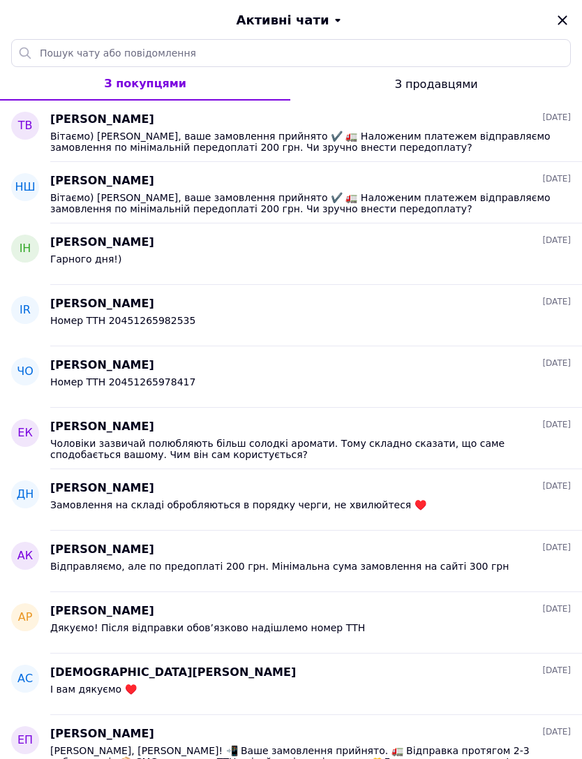
click at [555, 25] on icon "Закрити" at bounding box center [562, 20] width 17 height 17
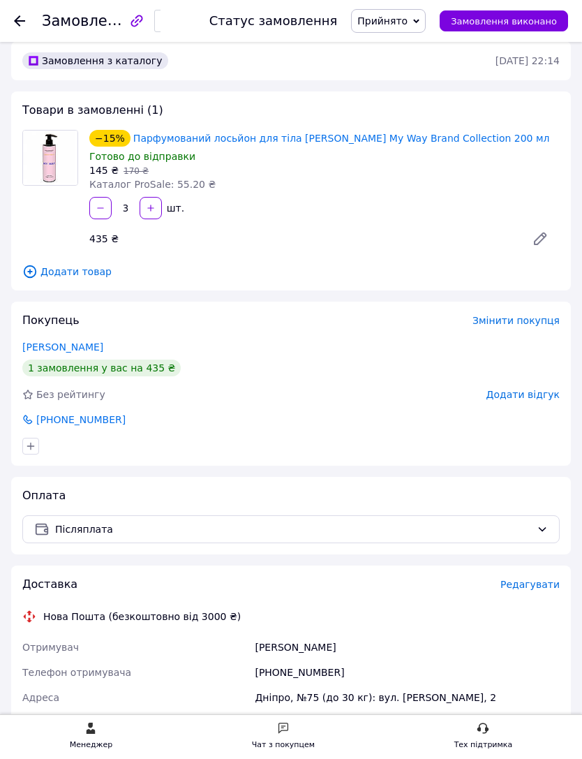
scroll to position [9, 0]
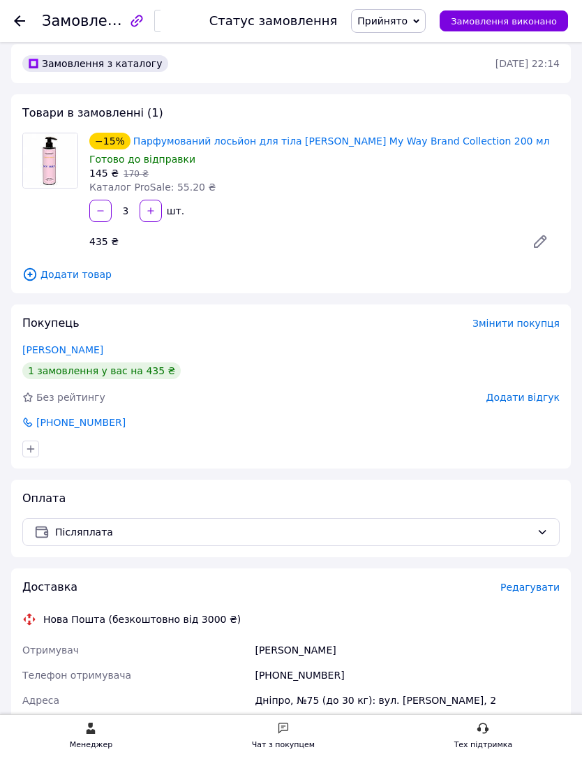
click at [42, 350] on link "[PERSON_NAME]" at bounding box center [62, 349] width 81 height 11
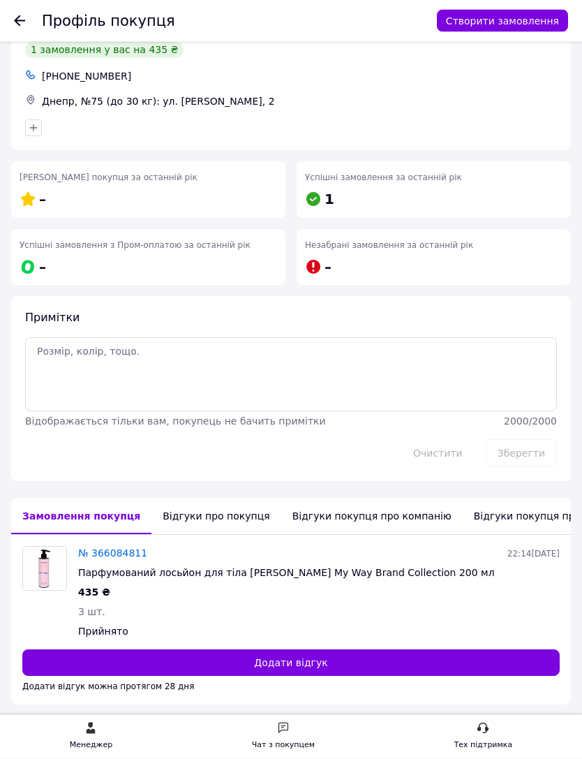
click at [177, 507] on div "Відгуки про покупця" at bounding box center [215, 516] width 129 height 36
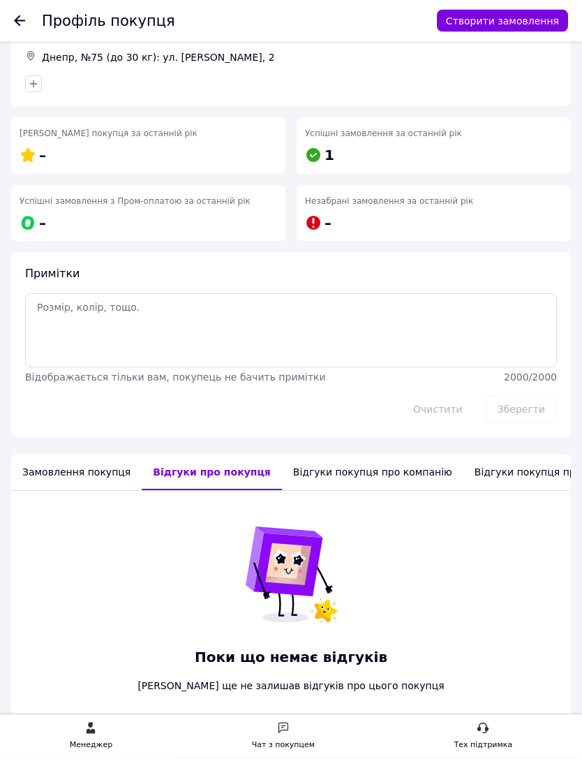
click at [56, 480] on div "Замовлення покупця" at bounding box center [76, 472] width 131 height 36
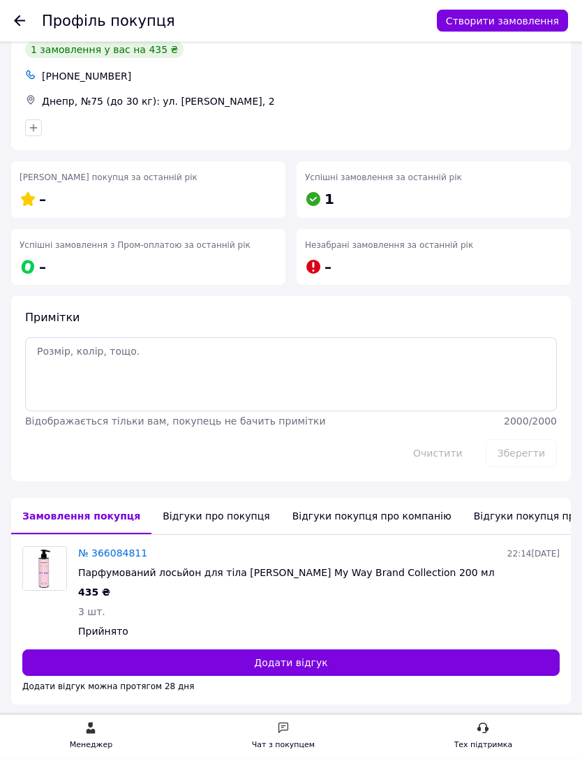
scroll to position [0, 0]
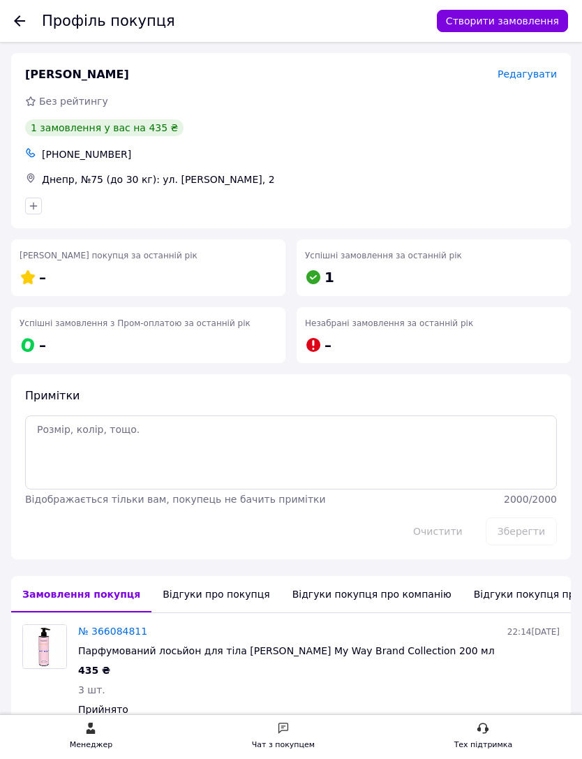
click at [486, 732] on use at bounding box center [483, 728] width 12 height 10
click at [488, 734] on div "Тех підтримка" at bounding box center [483, 737] width 59 height 30
click at [480, 732] on icon at bounding box center [483, 728] width 13 height 13
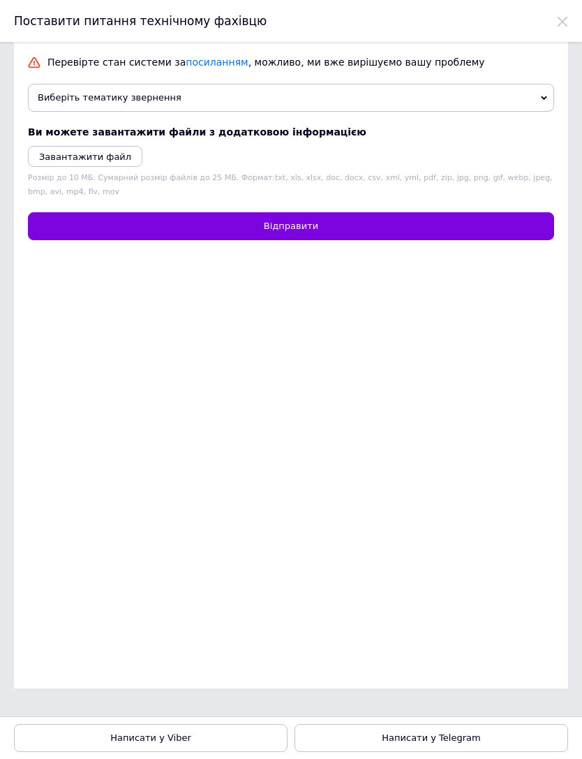
click at [413, 101] on span "Виберіть тематику звернення" at bounding box center [291, 98] width 526 height 28
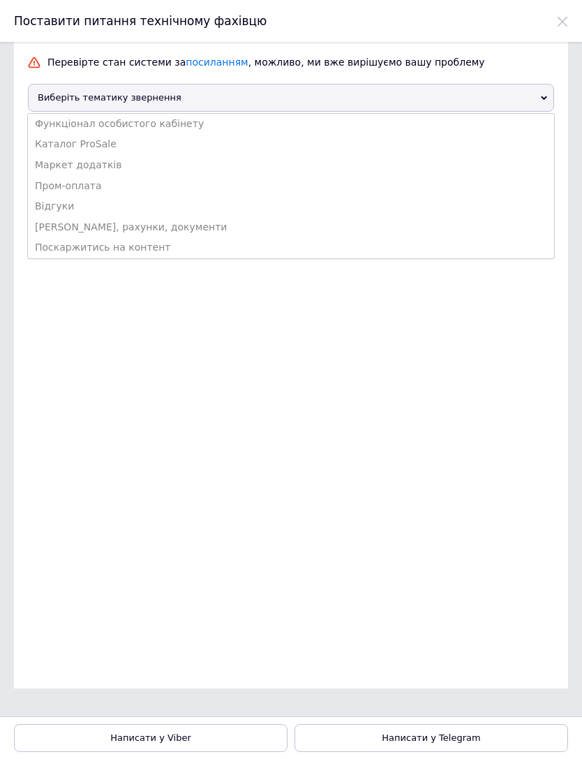
click at [547, 96] on icon at bounding box center [544, 98] width 6 height 4
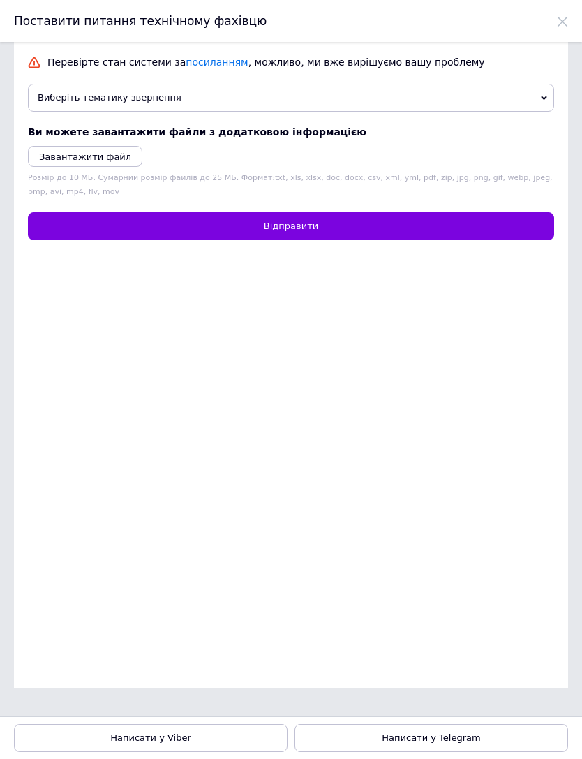
click at [308, 108] on span "Виберіть тематику звернення" at bounding box center [291, 98] width 526 height 28
click at [186, 66] on link "посиланням" at bounding box center [217, 62] width 62 height 11
click at [336, 98] on span "Виберіть тематику звернення" at bounding box center [291, 98] width 526 height 28
click at [228, 387] on div "Перевірте стан системи за посиланням , можливо, ми вже вирішуємо вашу проблему …" at bounding box center [291, 365] width 554 height 646
click at [203, 736] on link "Написати у Viber" at bounding box center [151, 738] width 274 height 28
